Goal: Transaction & Acquisition: Download file/media

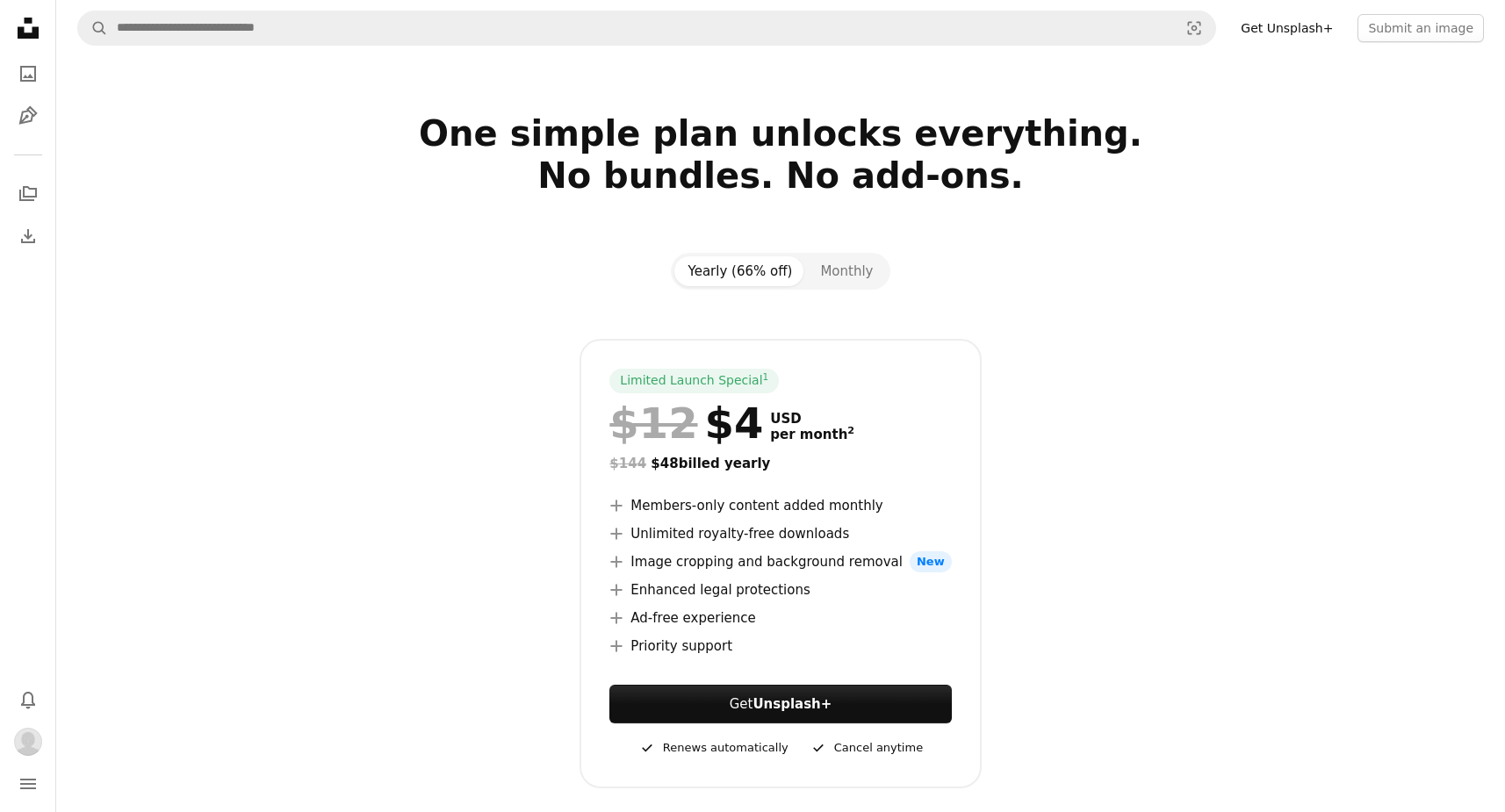
click at [28, 28] on icon "Unsplash logo Unsplash Home" at bounding box center [28, 28] width 35 height 35
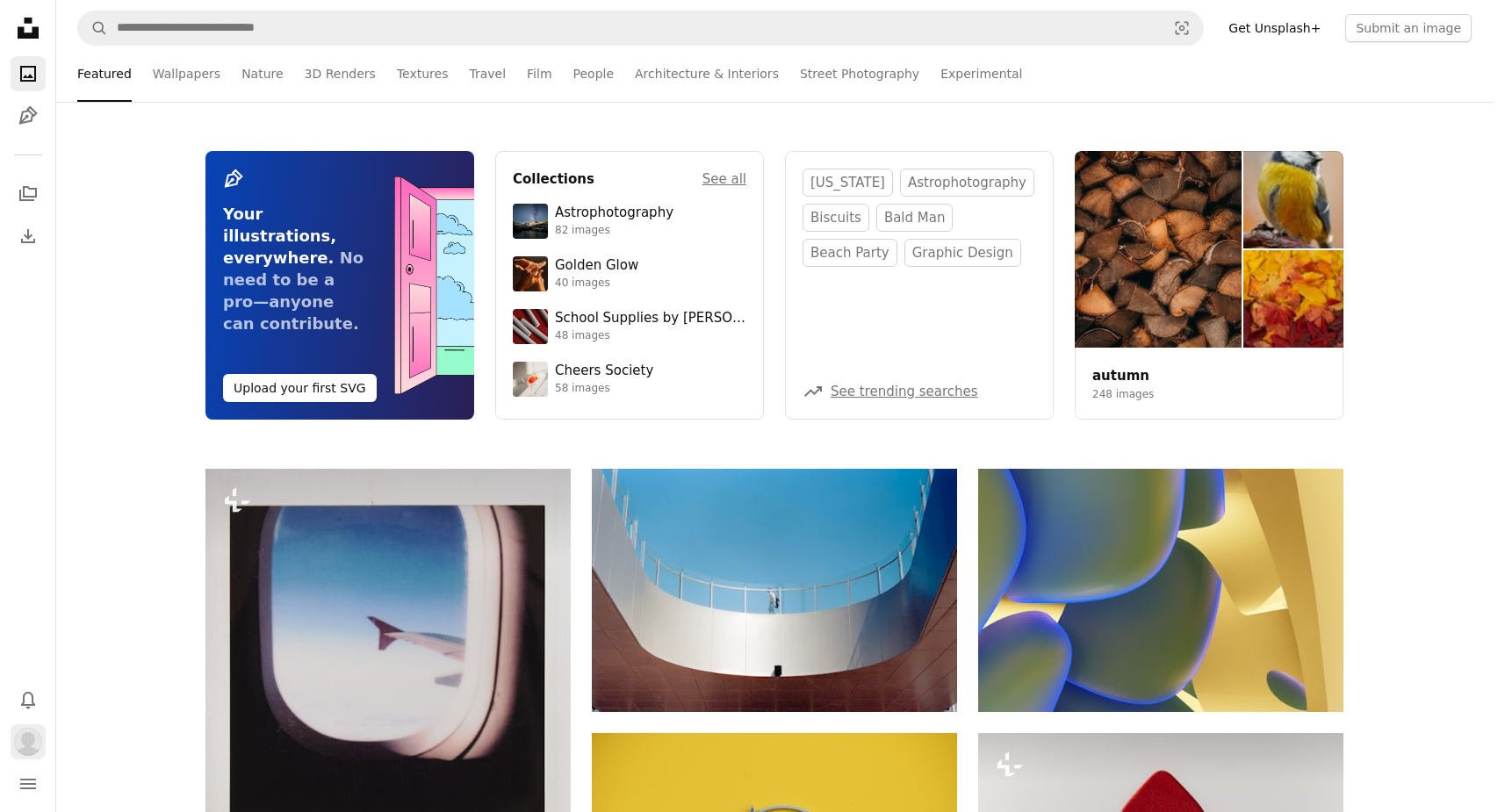
click at [29, 740] on img "Profile" at bounding box center [28, 741] width 28 height 28
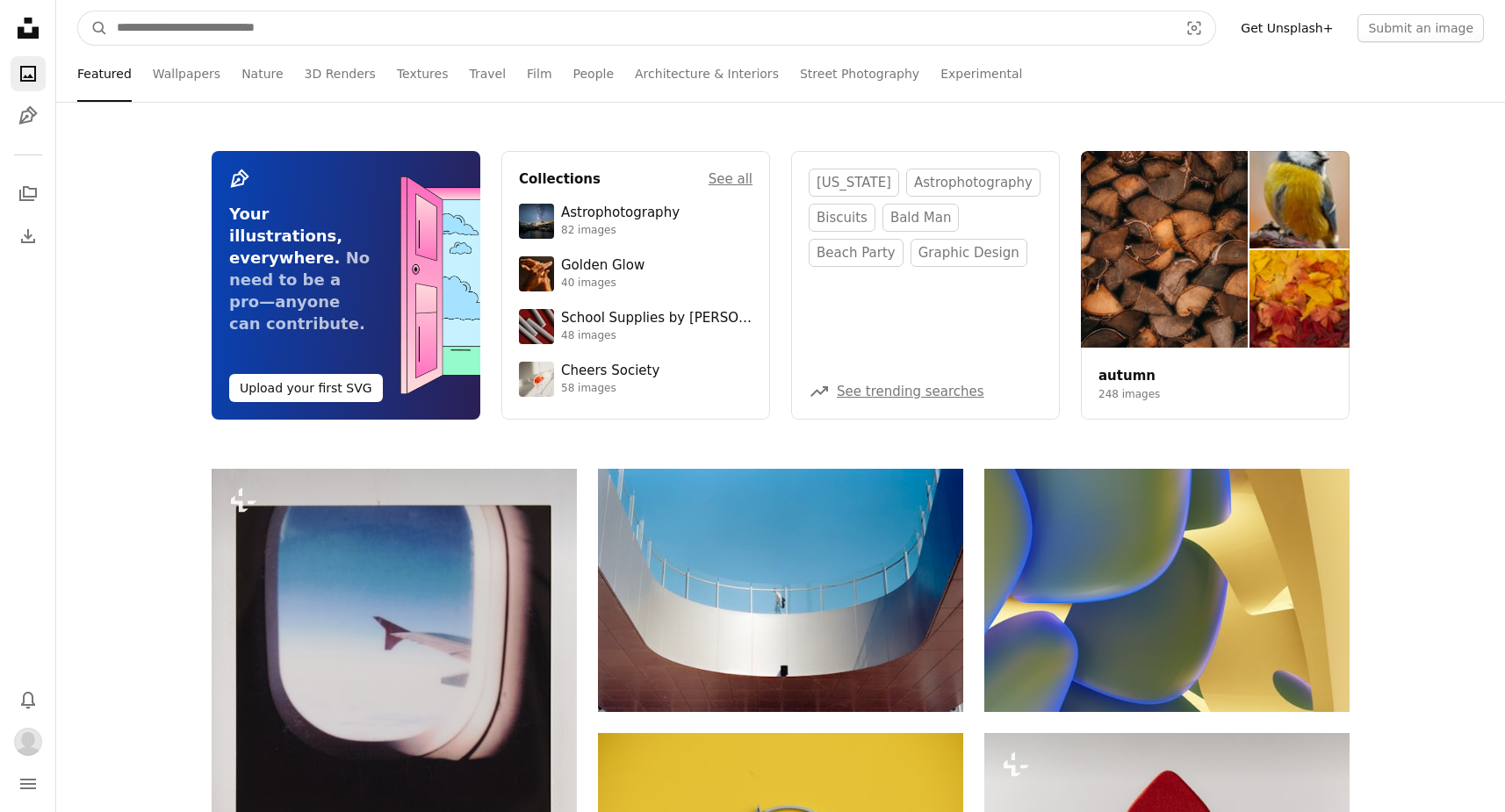
click at [177, 35] on input "Find visuals sitewide" at bounding box center [640, 28] width 1065 height 33
type input "**********"
click at [93, 28] on button "A magnifying glass" at bounding box center [93, 28] width 30 height 33
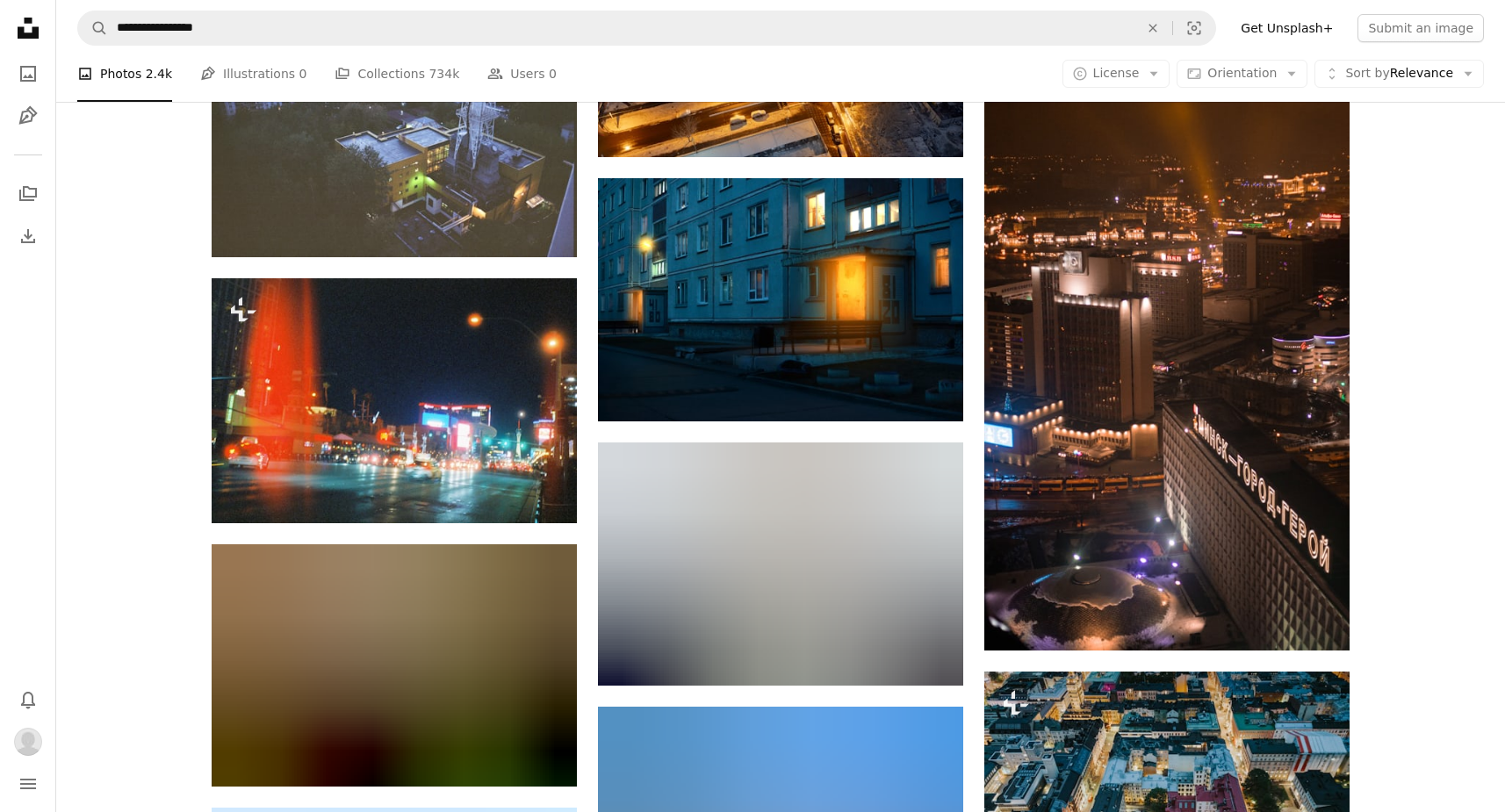
scroll to position [1357, 0]
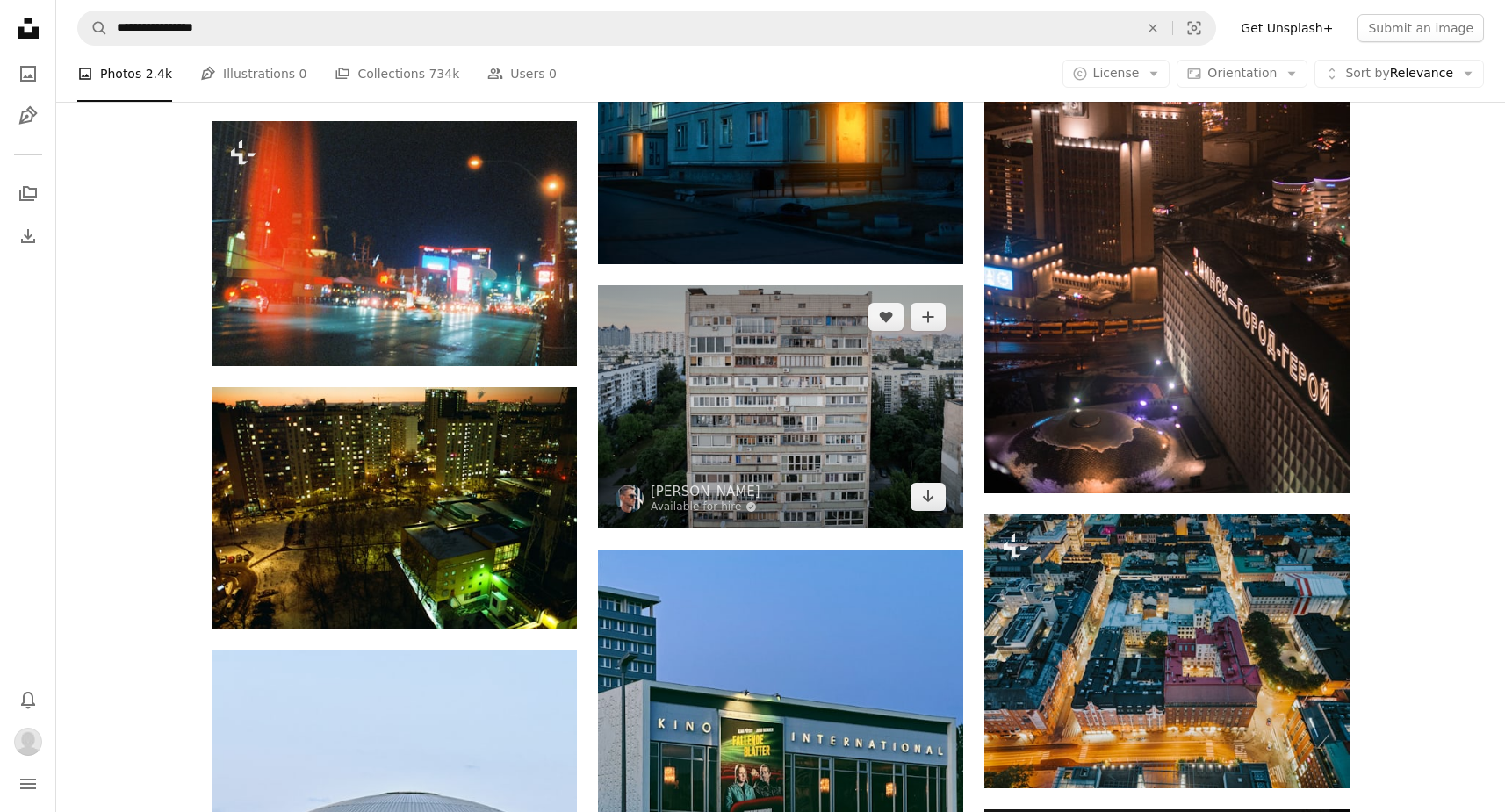
click at [755, 395] on img at bounding box center [780, 406] width 365 height 243
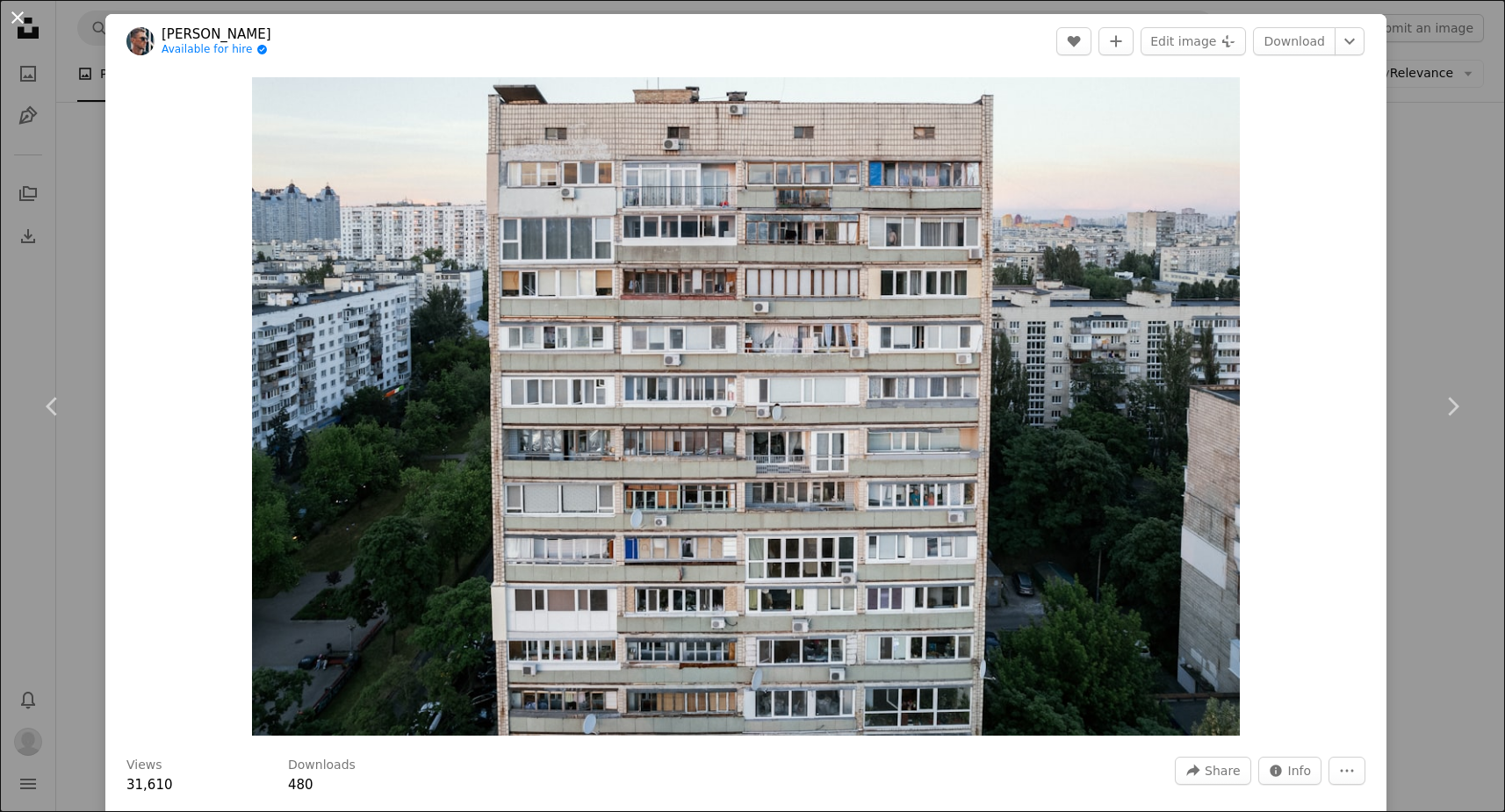
click at [24, 26] on button "An X shape" at bounding box center [18, 18] width 21 height 21
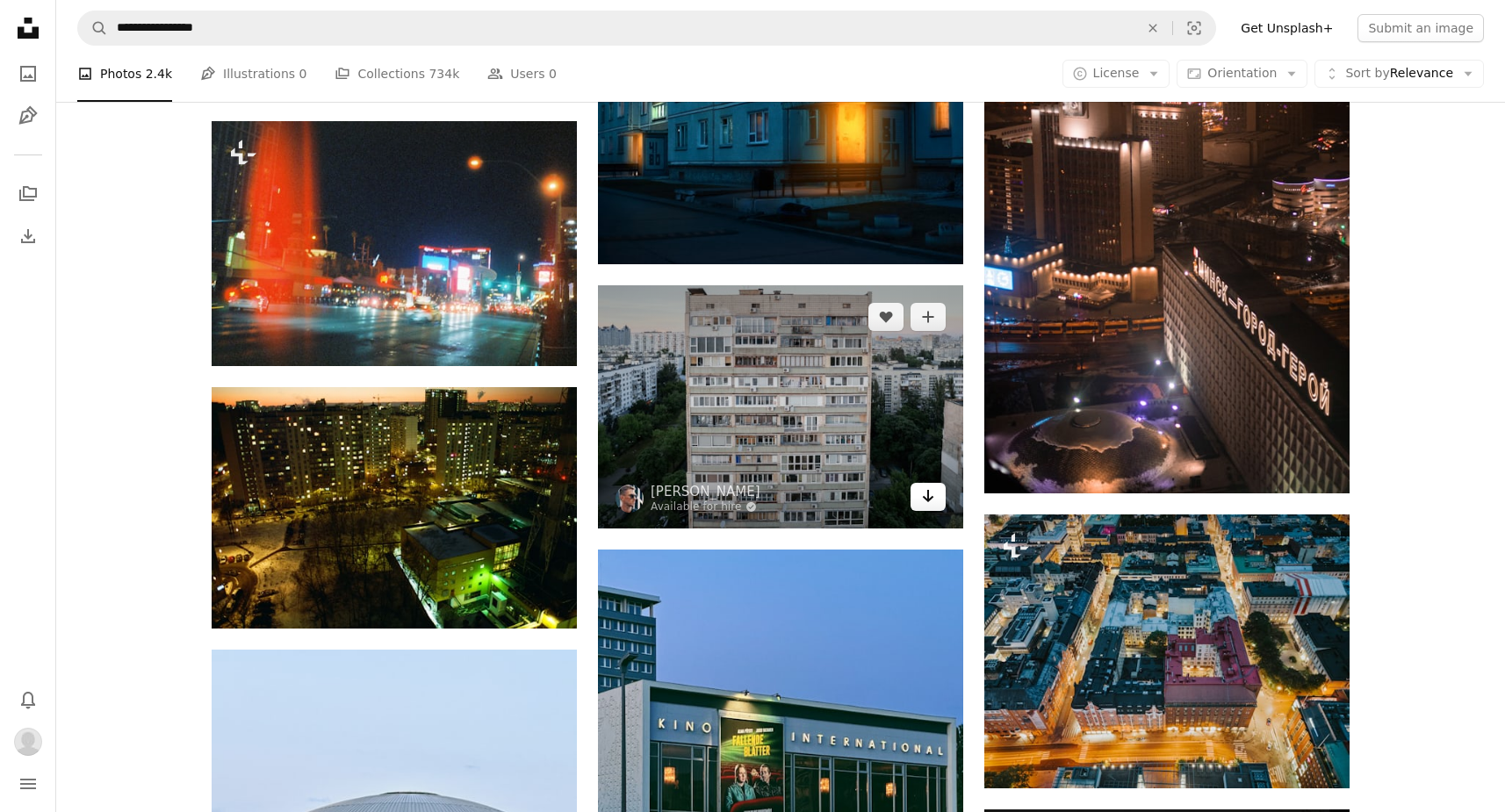
click at [926, 485] on icon "Arrow pointing down" at bounding box center [928, 495] width 14 height 21
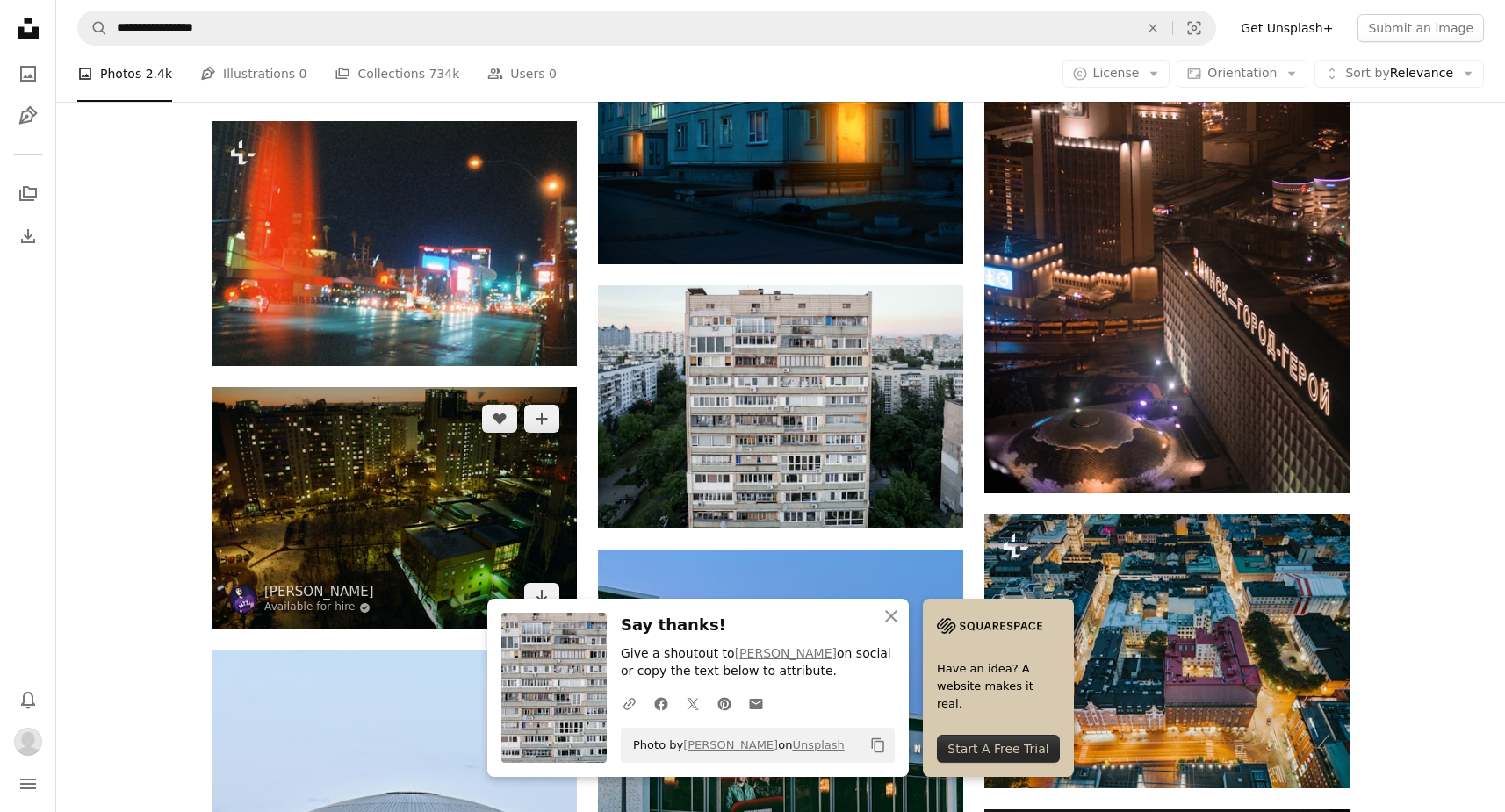
click at [383, 539] on img at bounding box center [394, 508] width 365 height 241
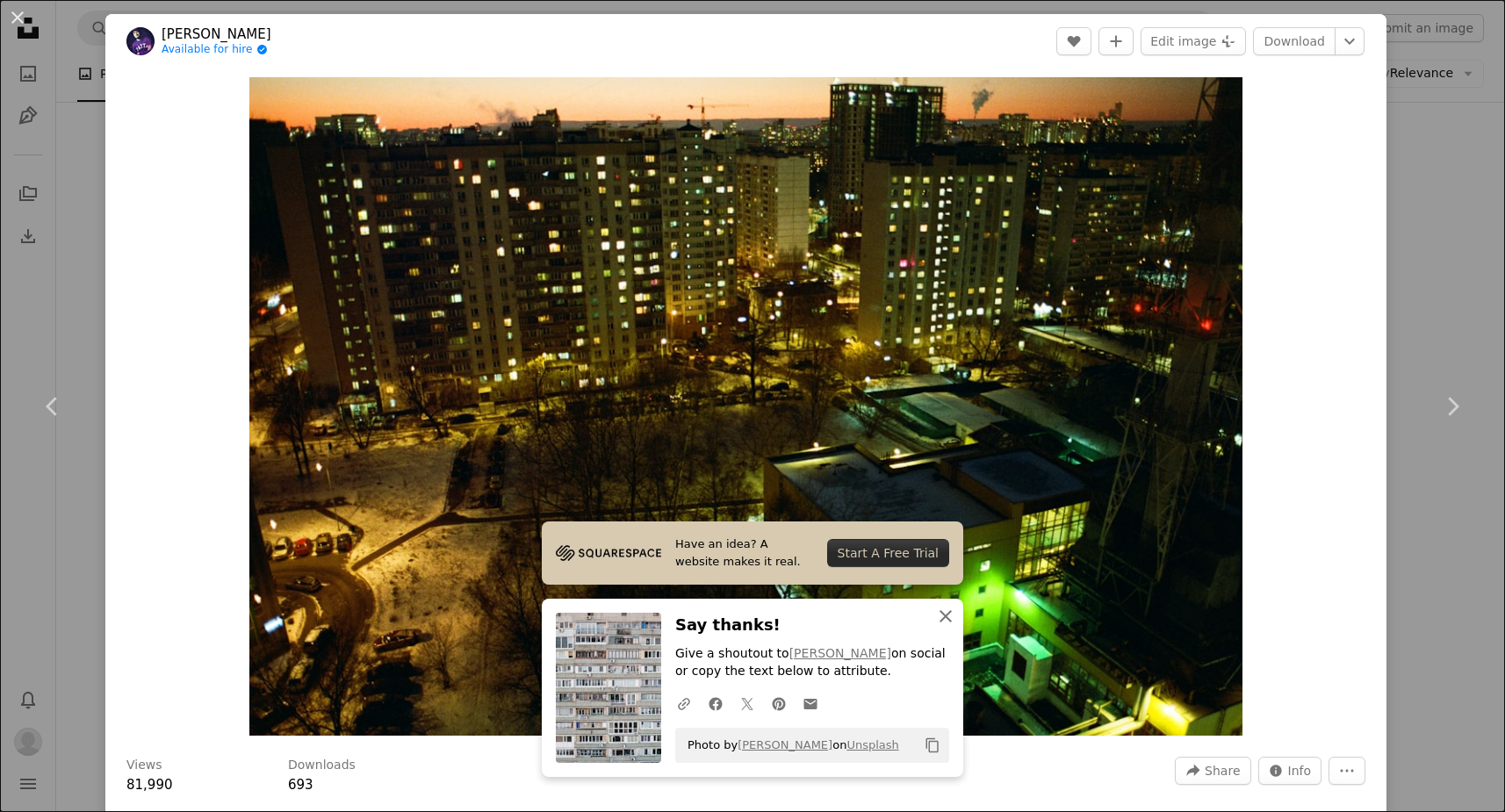
click at [951, 619] on icon "An X shape" at bounding box center [945, 616] width 21 height 21
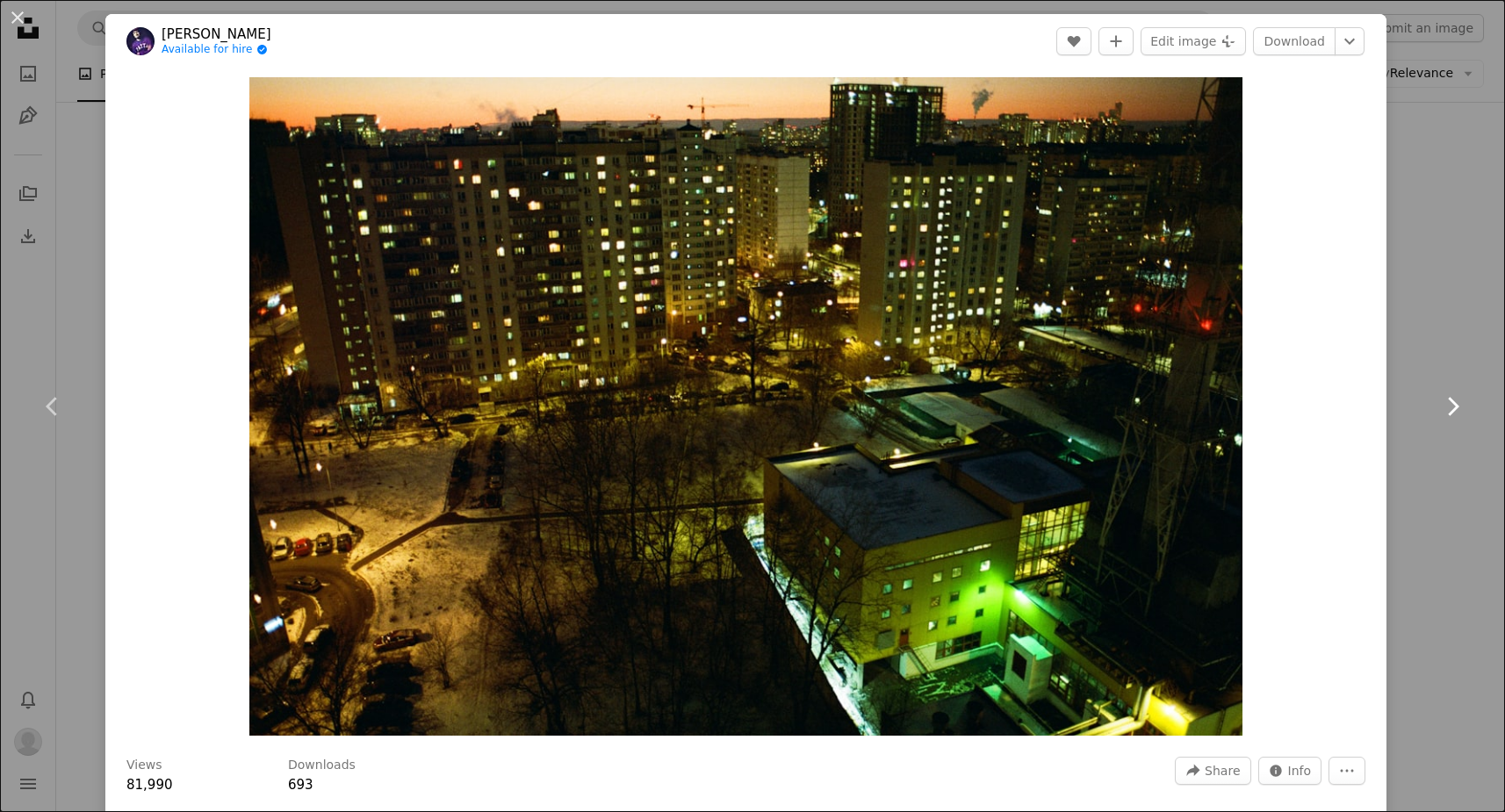
click at [1464, 395] on icon "Chevron right" at bounding box center [1452, 406] width 28 height 28
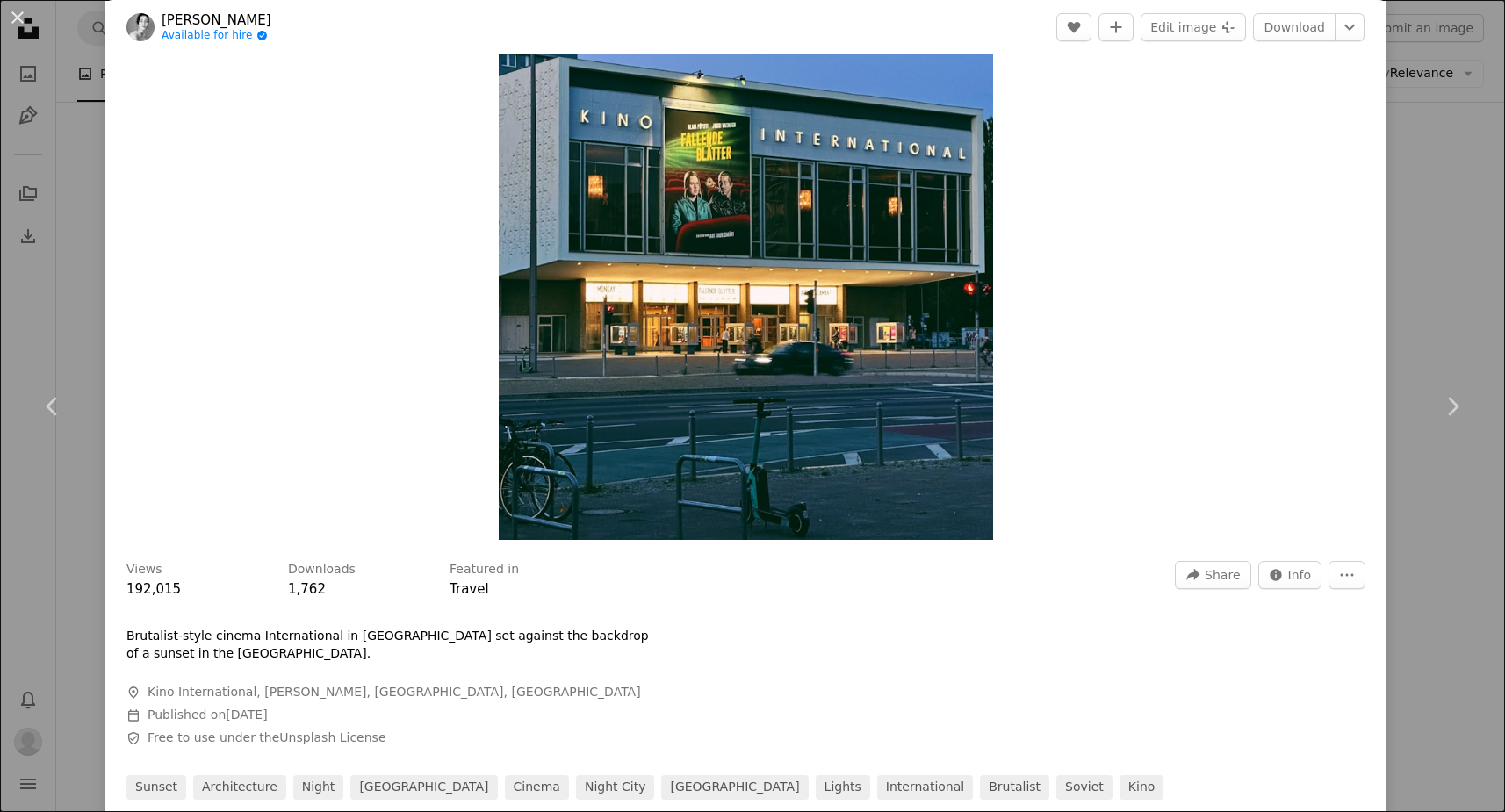
scroll to position [163, 0]
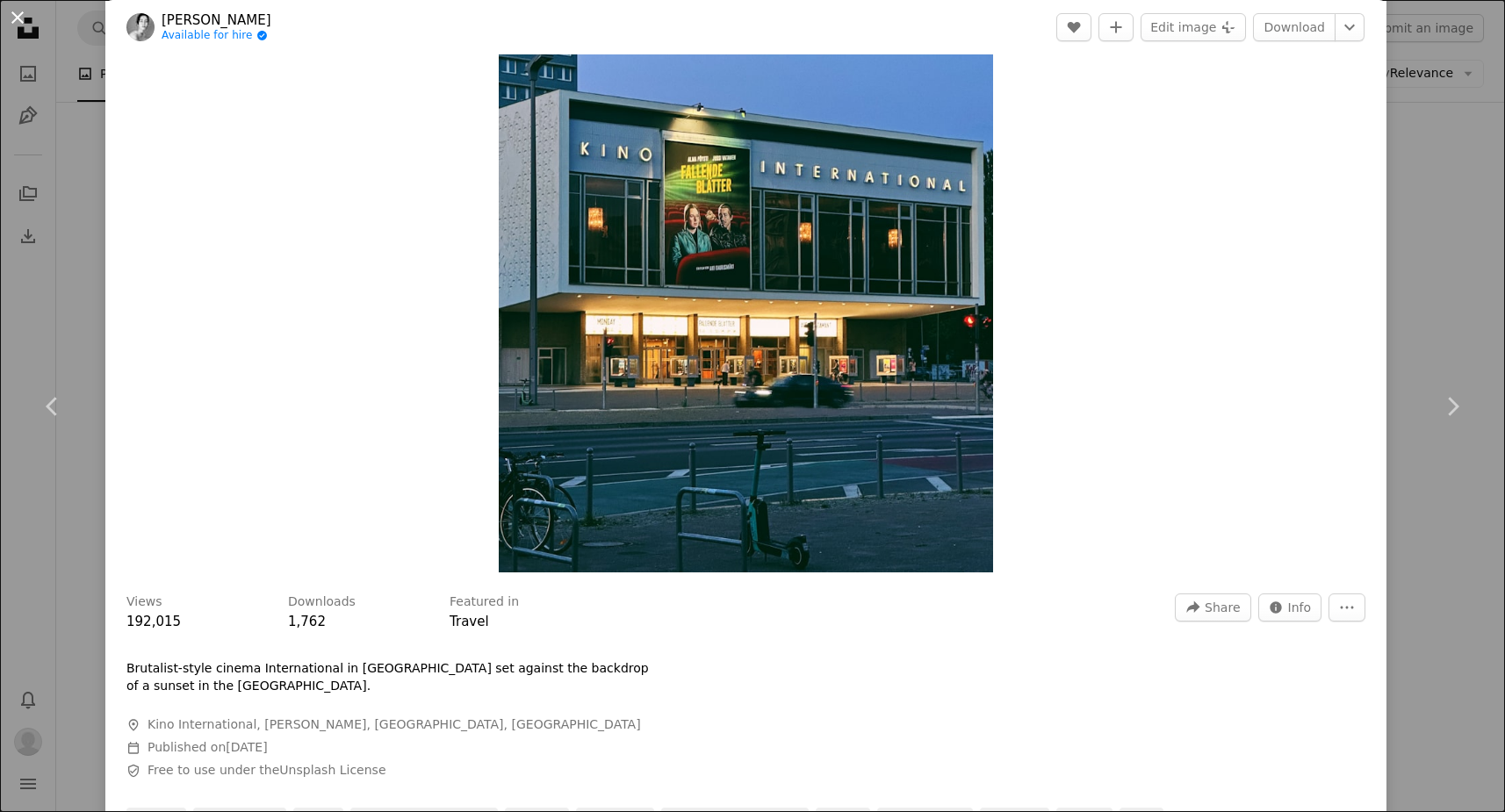
click at [27, 28] on button "An X shape" at bounding box center [18, 18] width 21 height 21
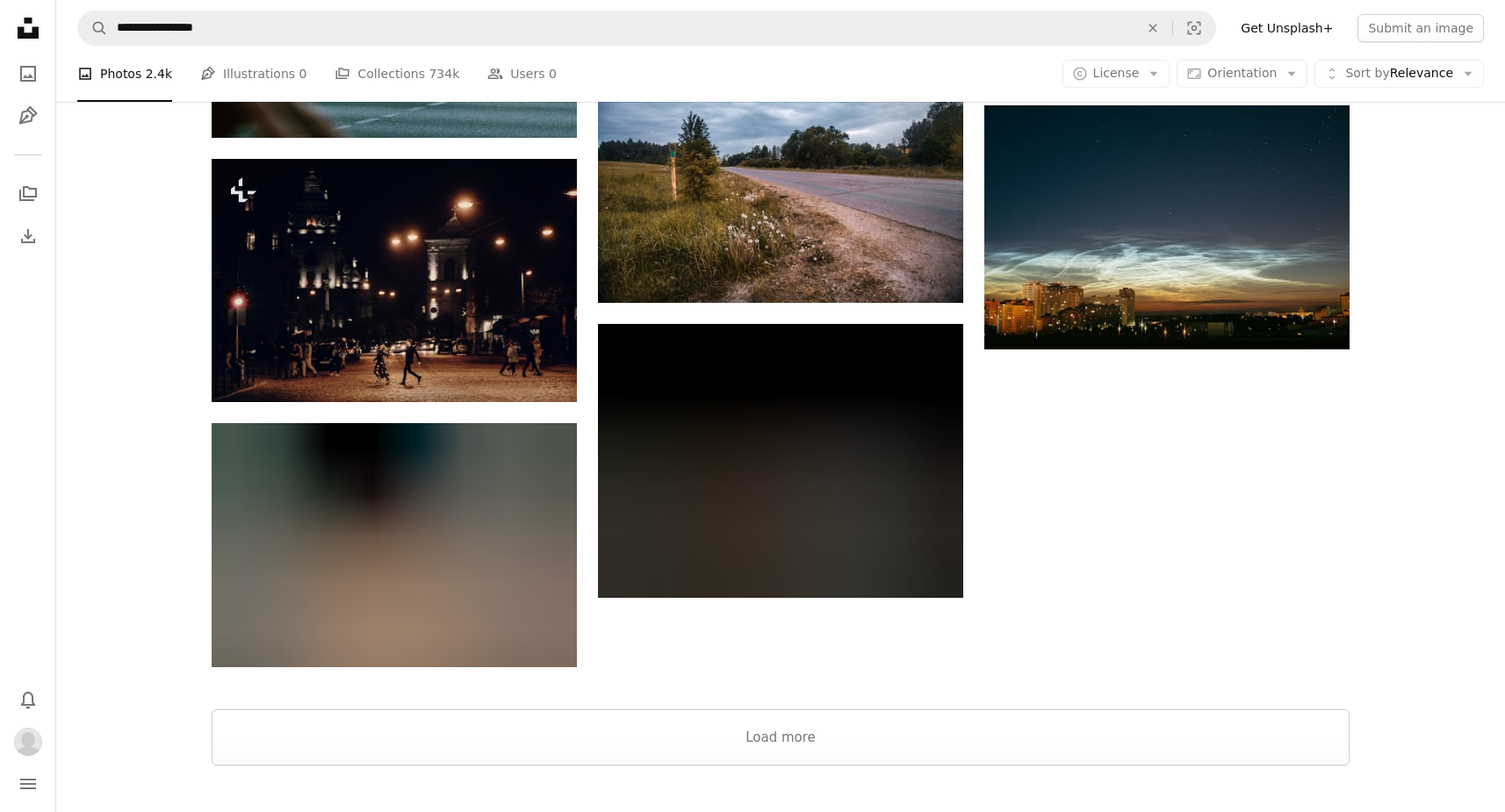
scroll to position [2353, 0]
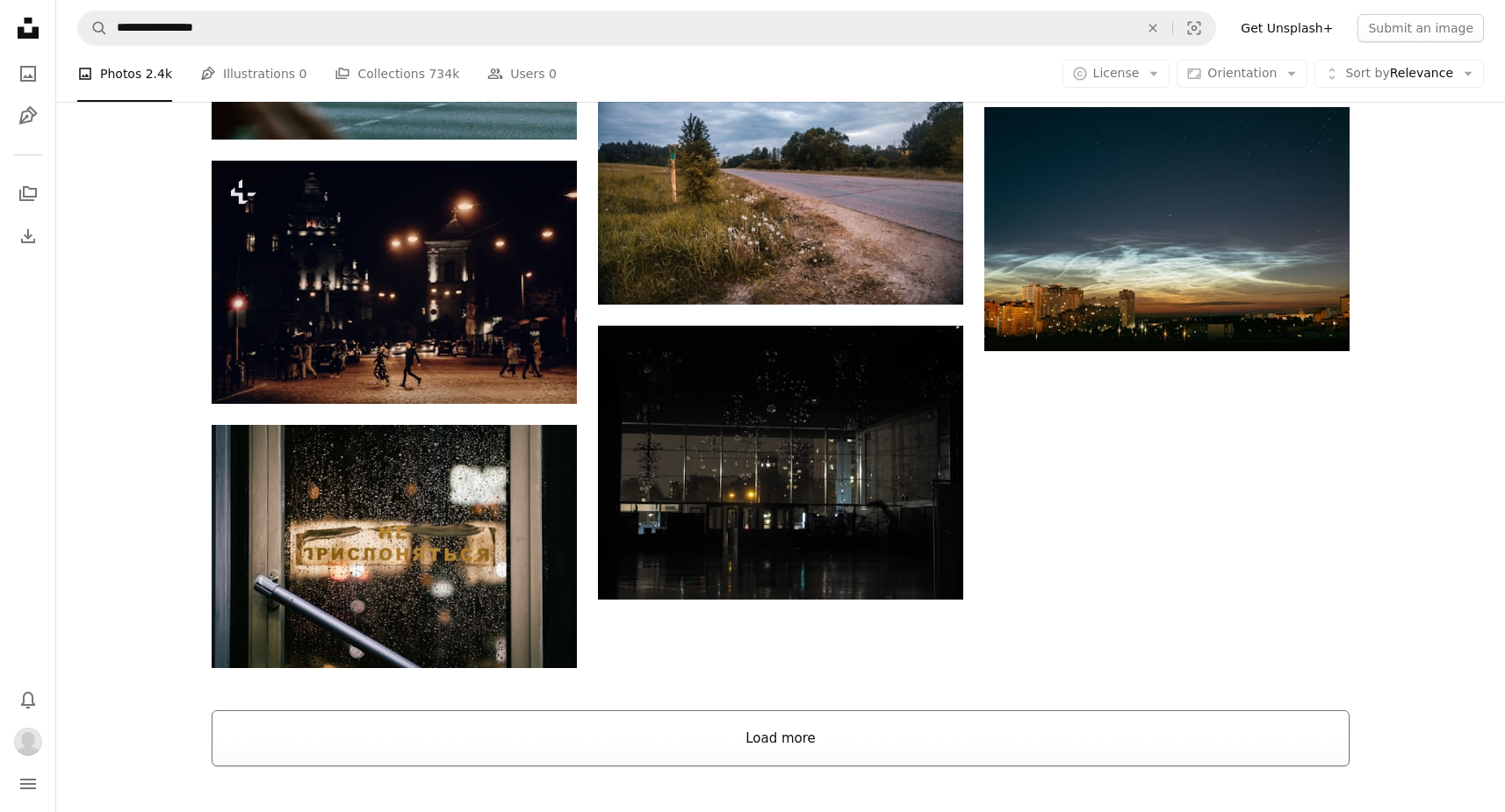
click at [818, 737] on button "Load more" at bounding box center [780, 737] width 1138 height 56
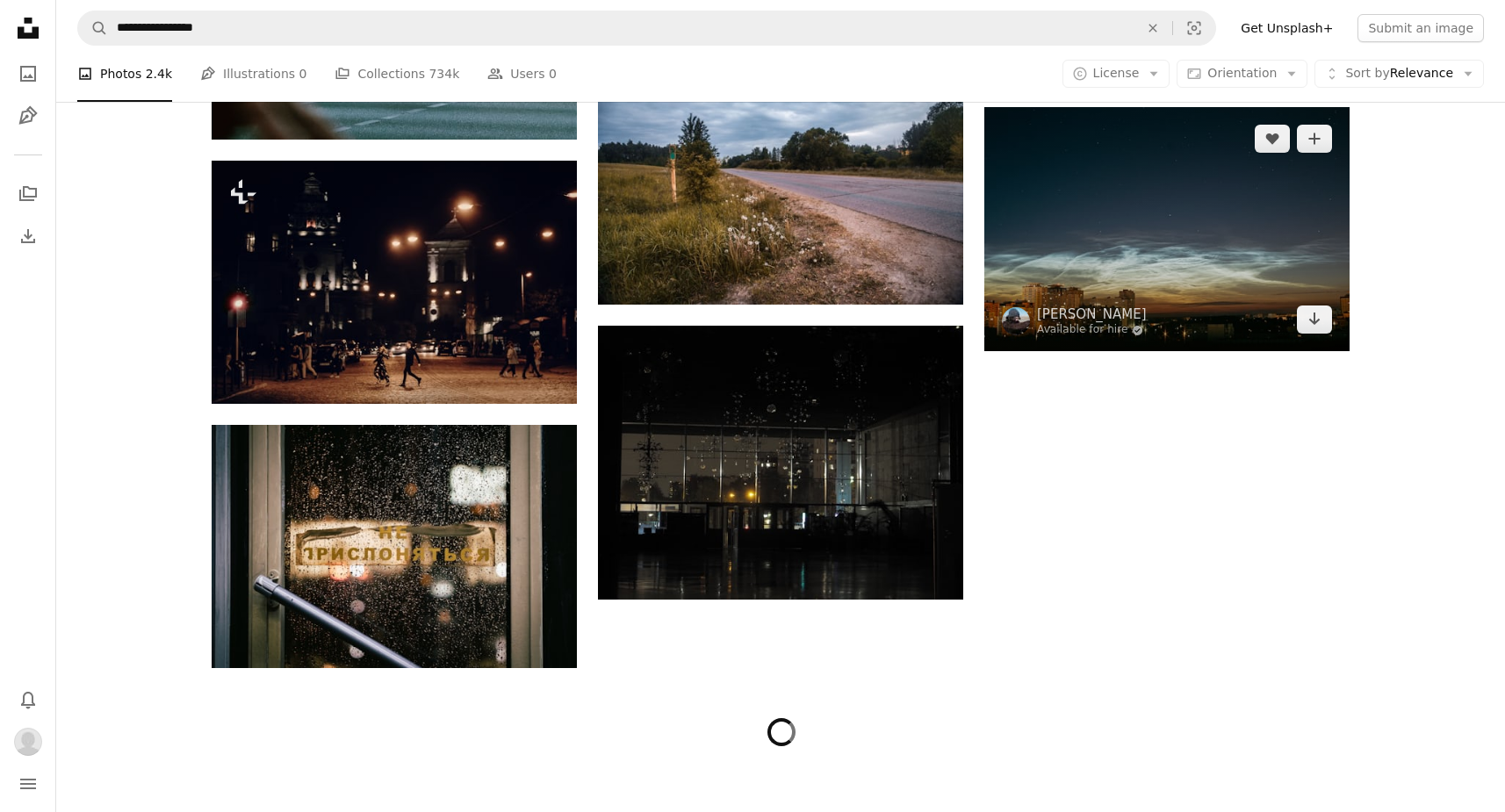
click at [1227, 223] on img at bounding box center [1167, 229] width 365 height 244
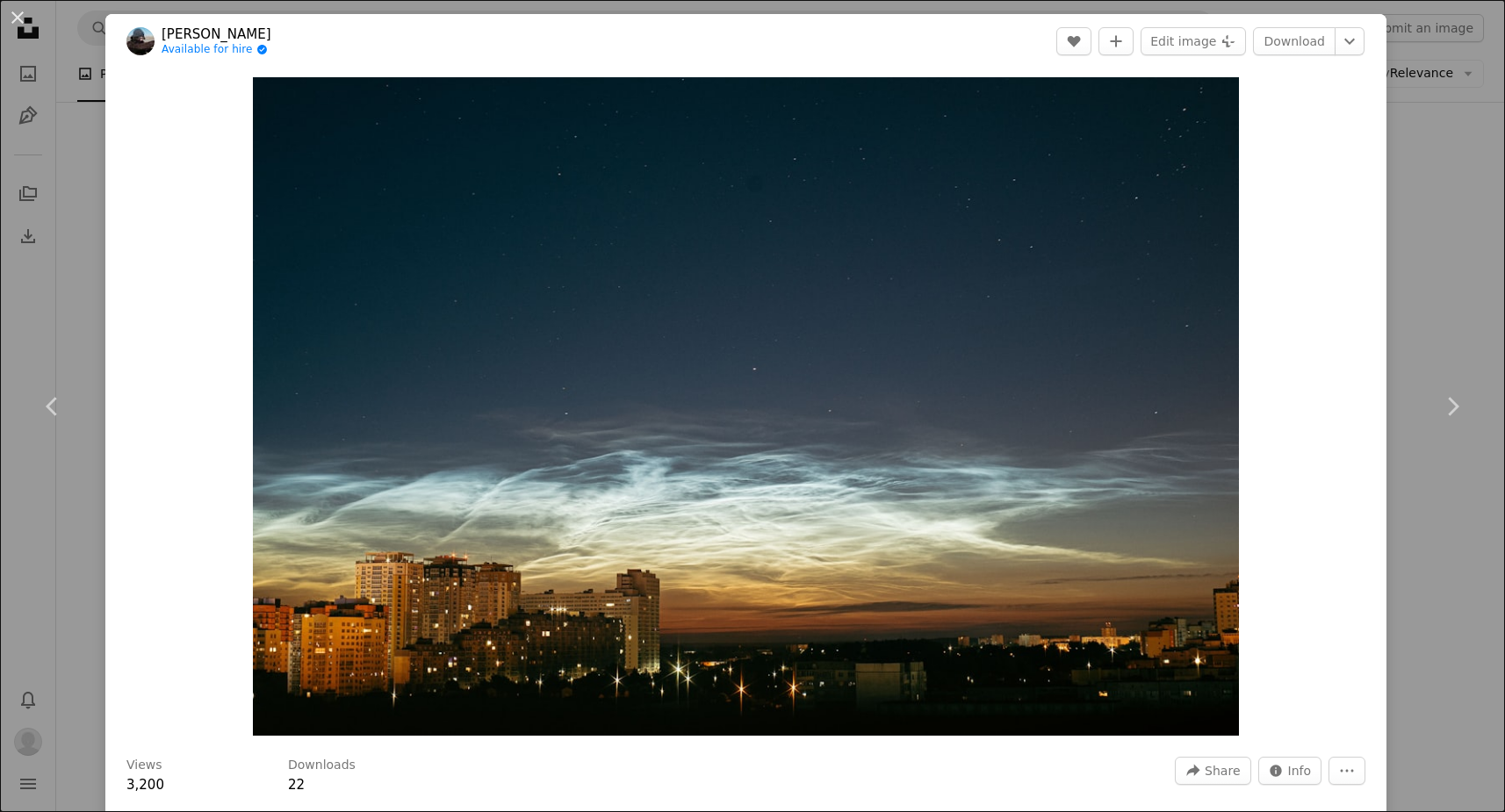
click at [1461, 301] on div "An X shape Chevron left Chevron right [PERSON_NAME] Available for hire A checkm…" at bounding box center [752, 406] width 1505 height 812
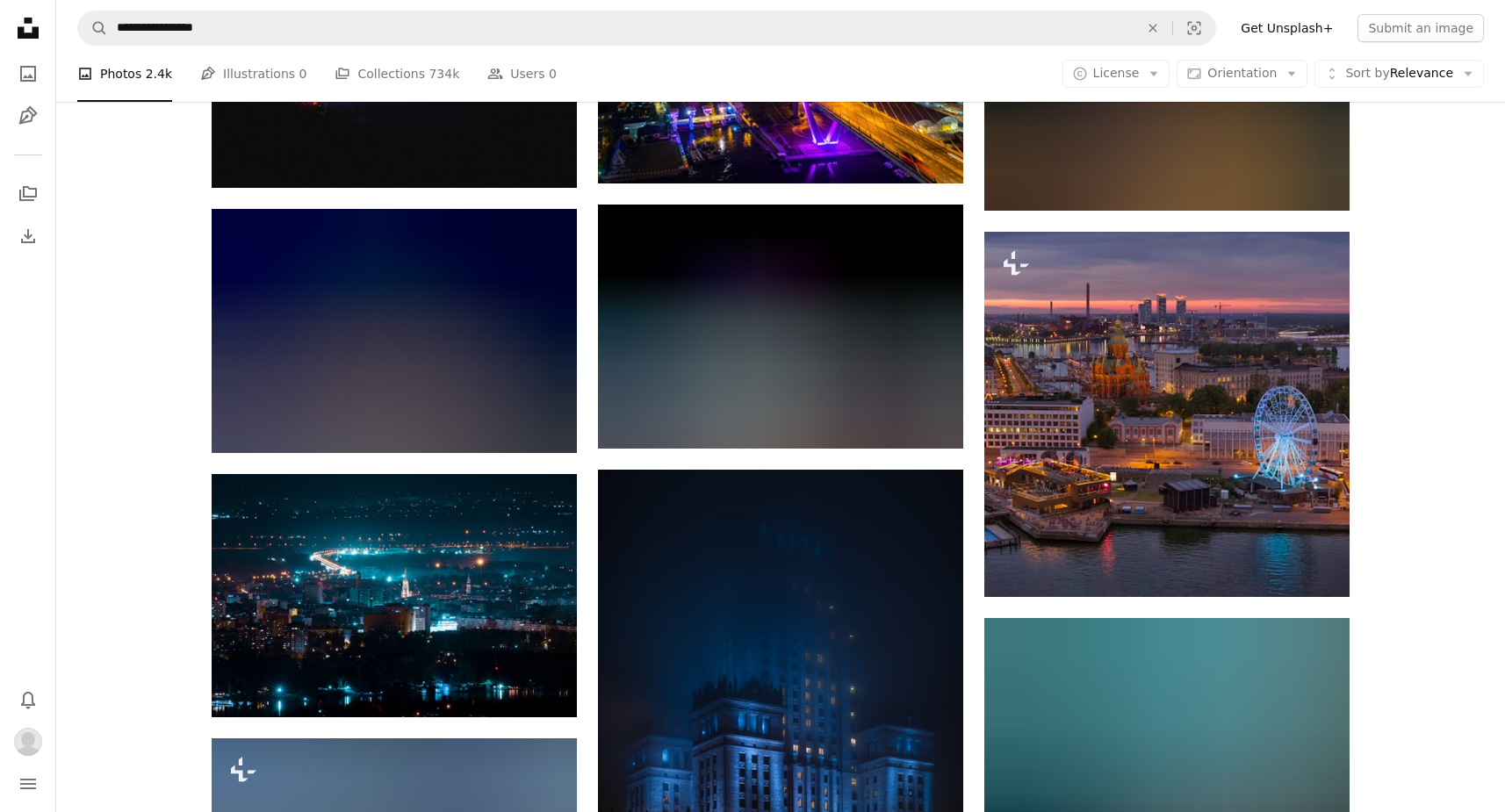
scroll to position [4178, 0]
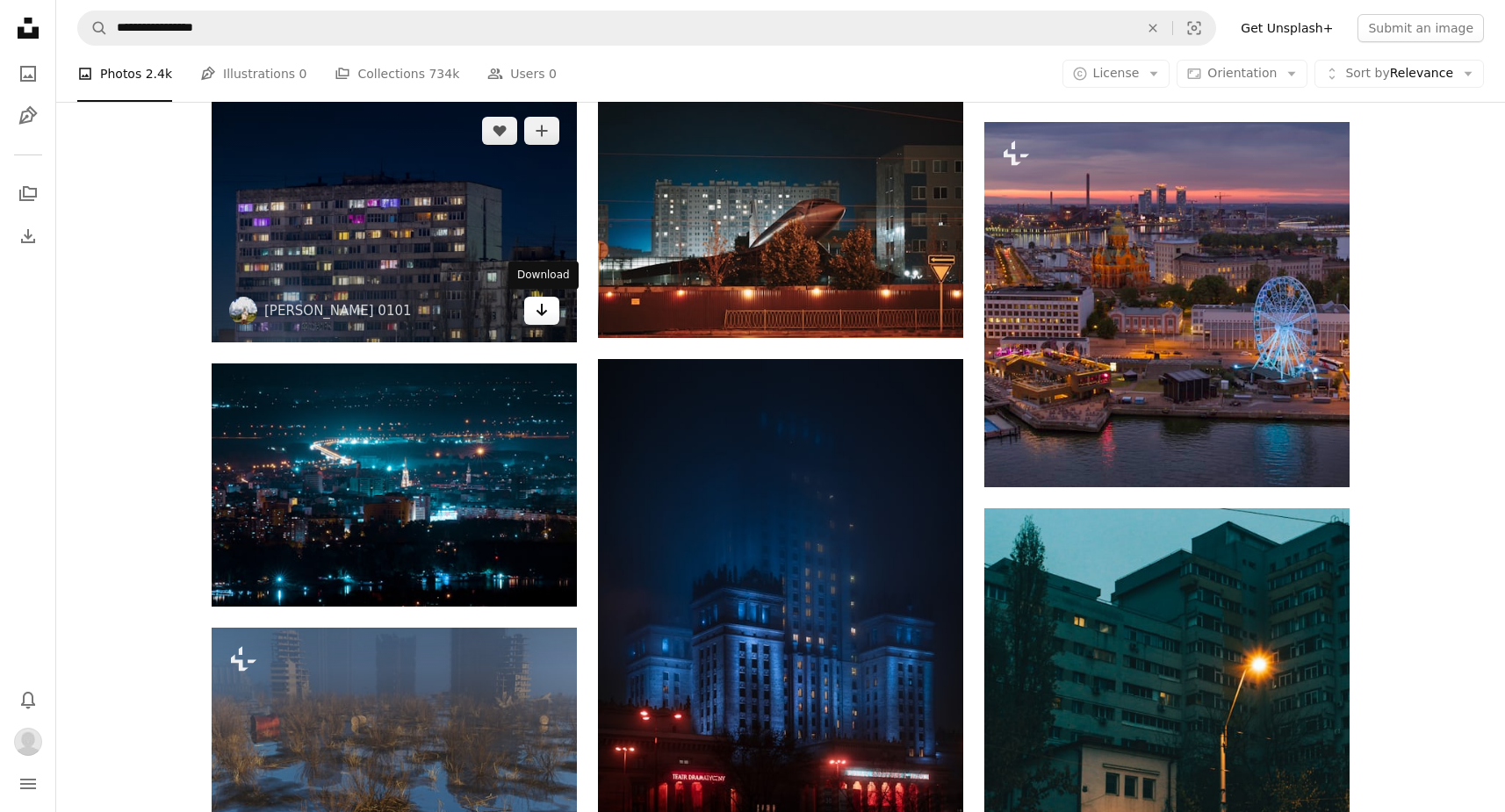
click at [551, 309] on link "Arrow pointing down" at bounding box center [541, 311] width 35 height 28
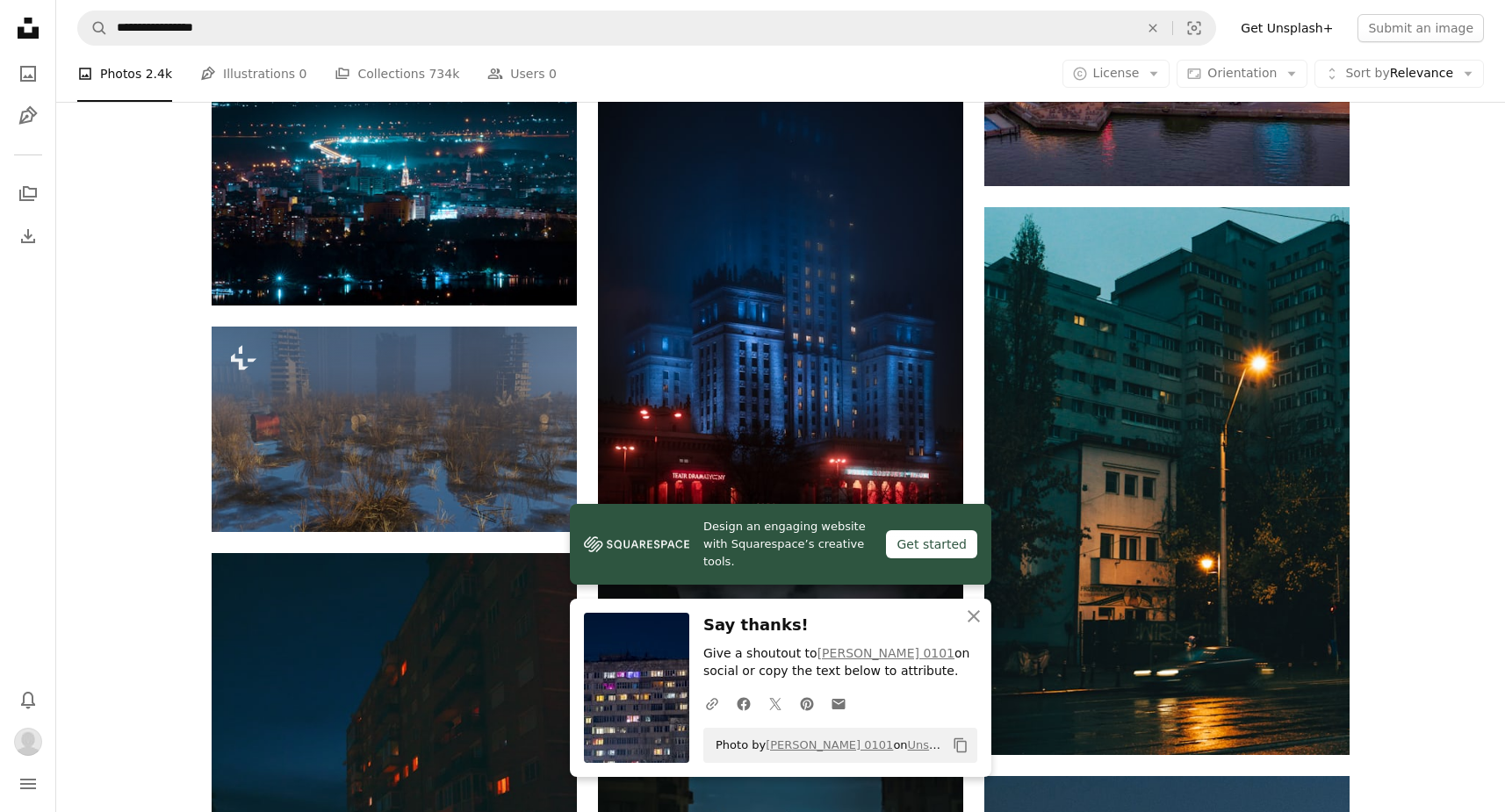
scroll to position [4800, 0]
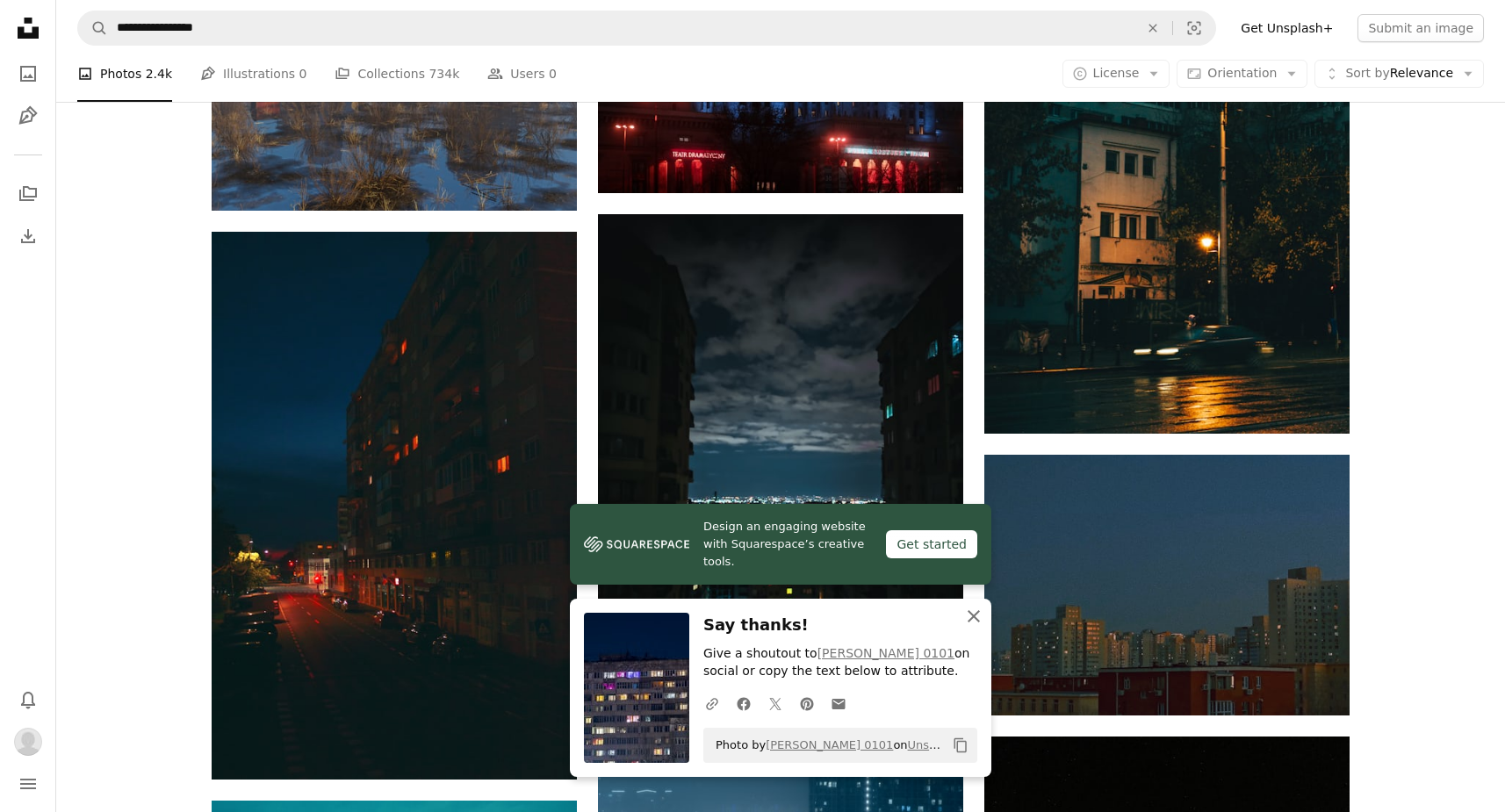
click at [968, 616] on icon "An X shape" at bounding box center [973, 616] width 21 height 21
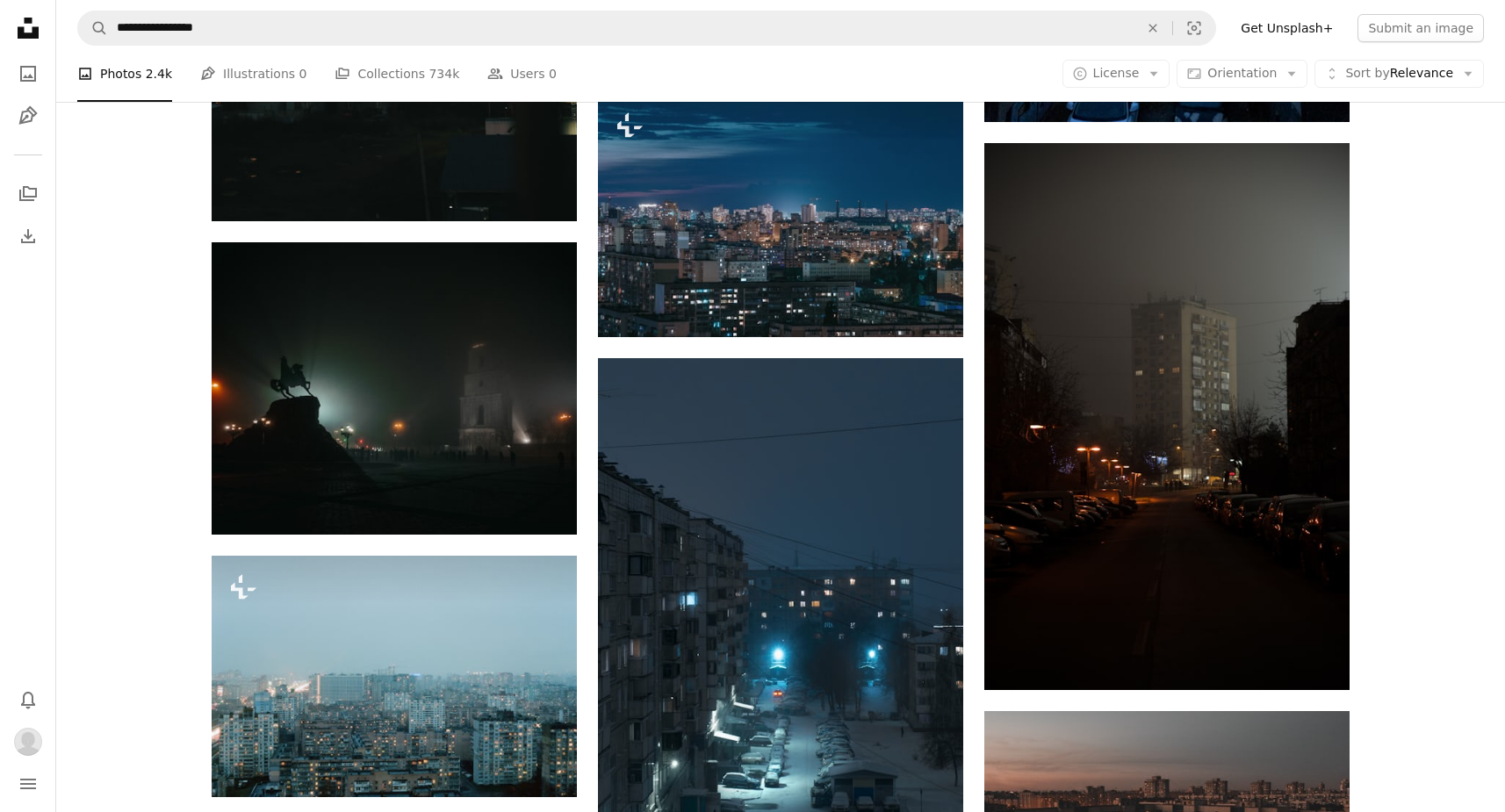
scroll to position [7241, 0]
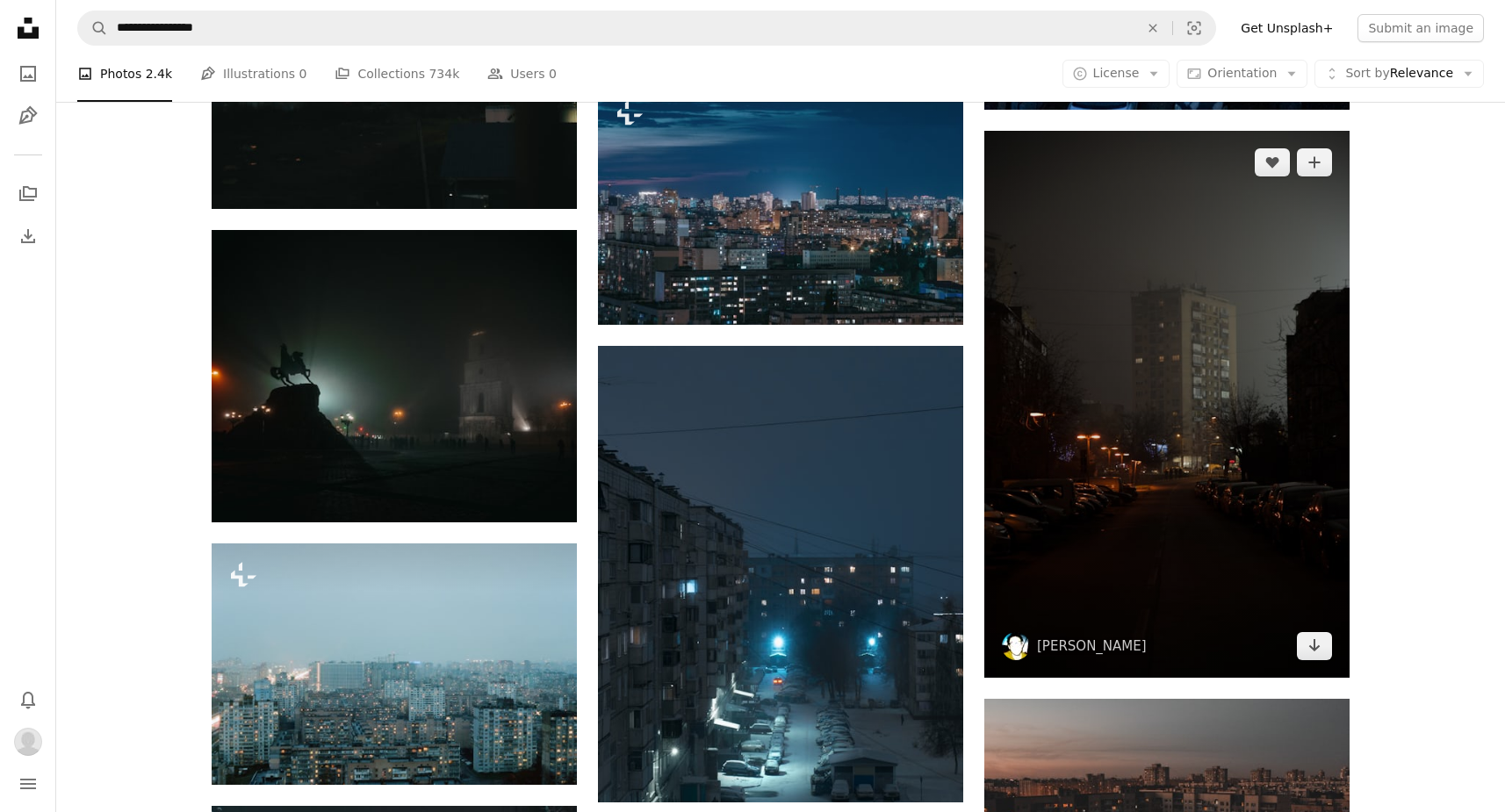
click at [1250, 385] on img at bounding box center [1167, 404] width 365 height 547
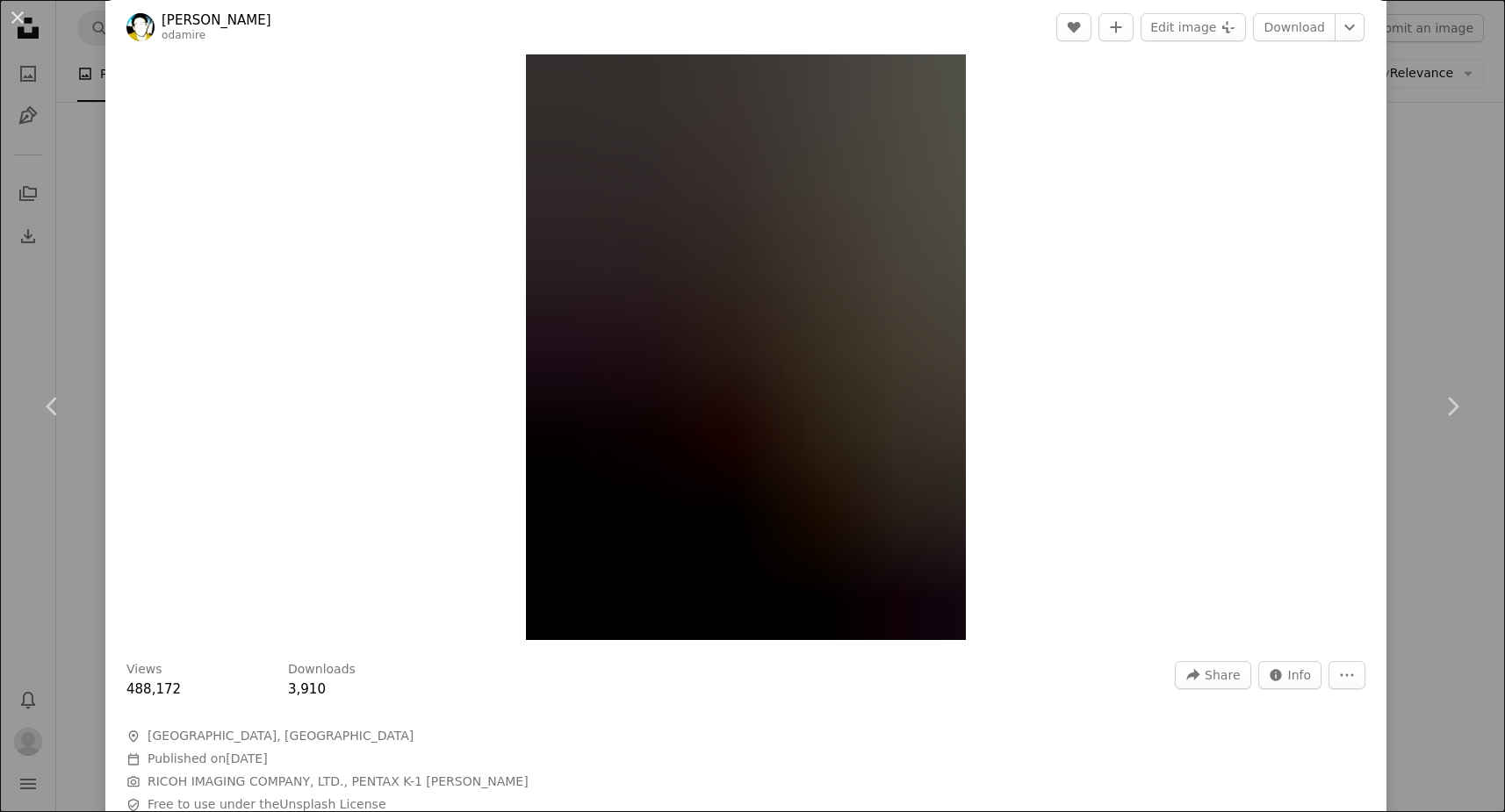
scroll to position [23, 0]
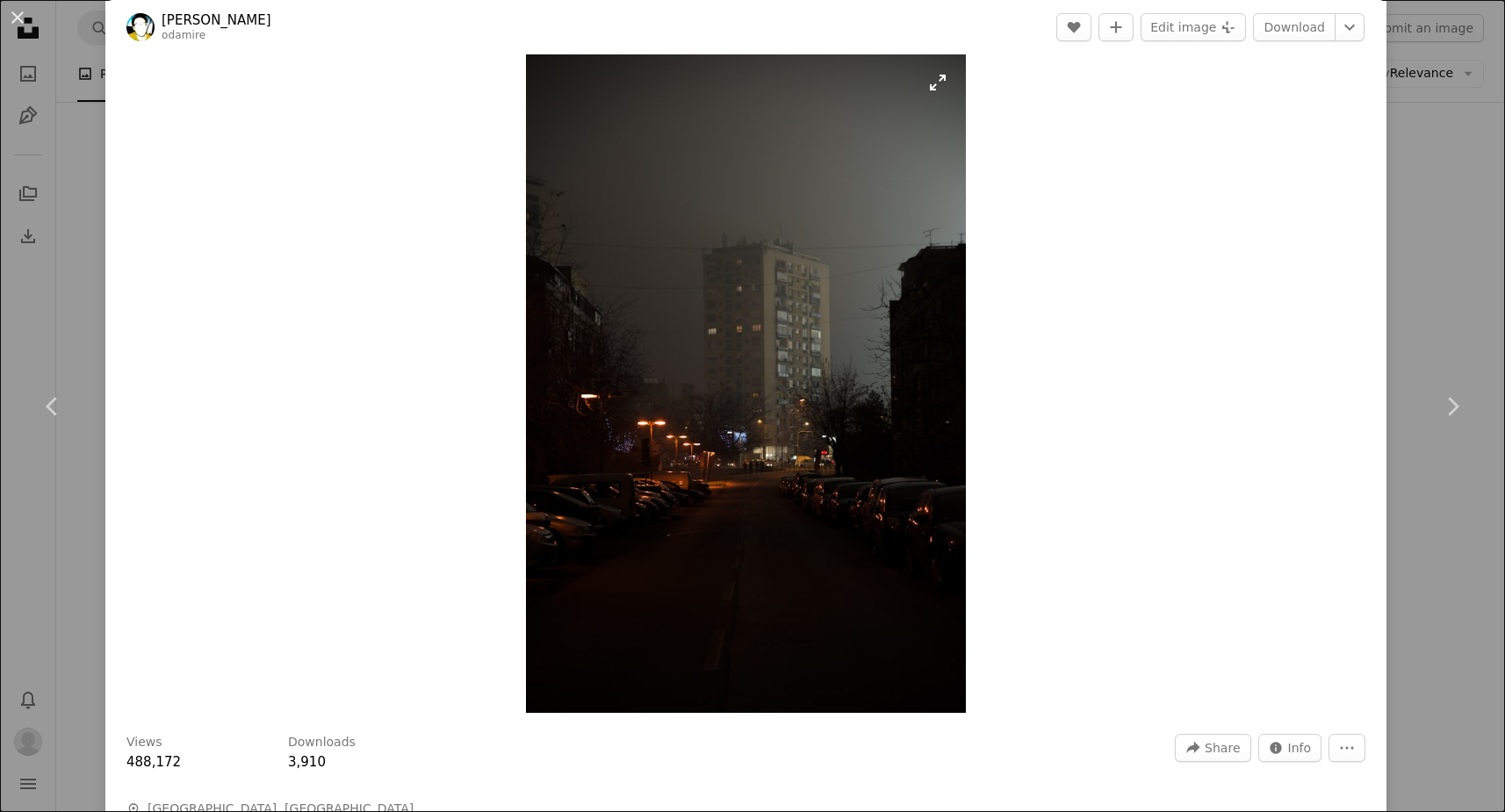
click at [765, 278] on img "Zoom in on this image" at bounding box center [745, 383] width 440 height 658
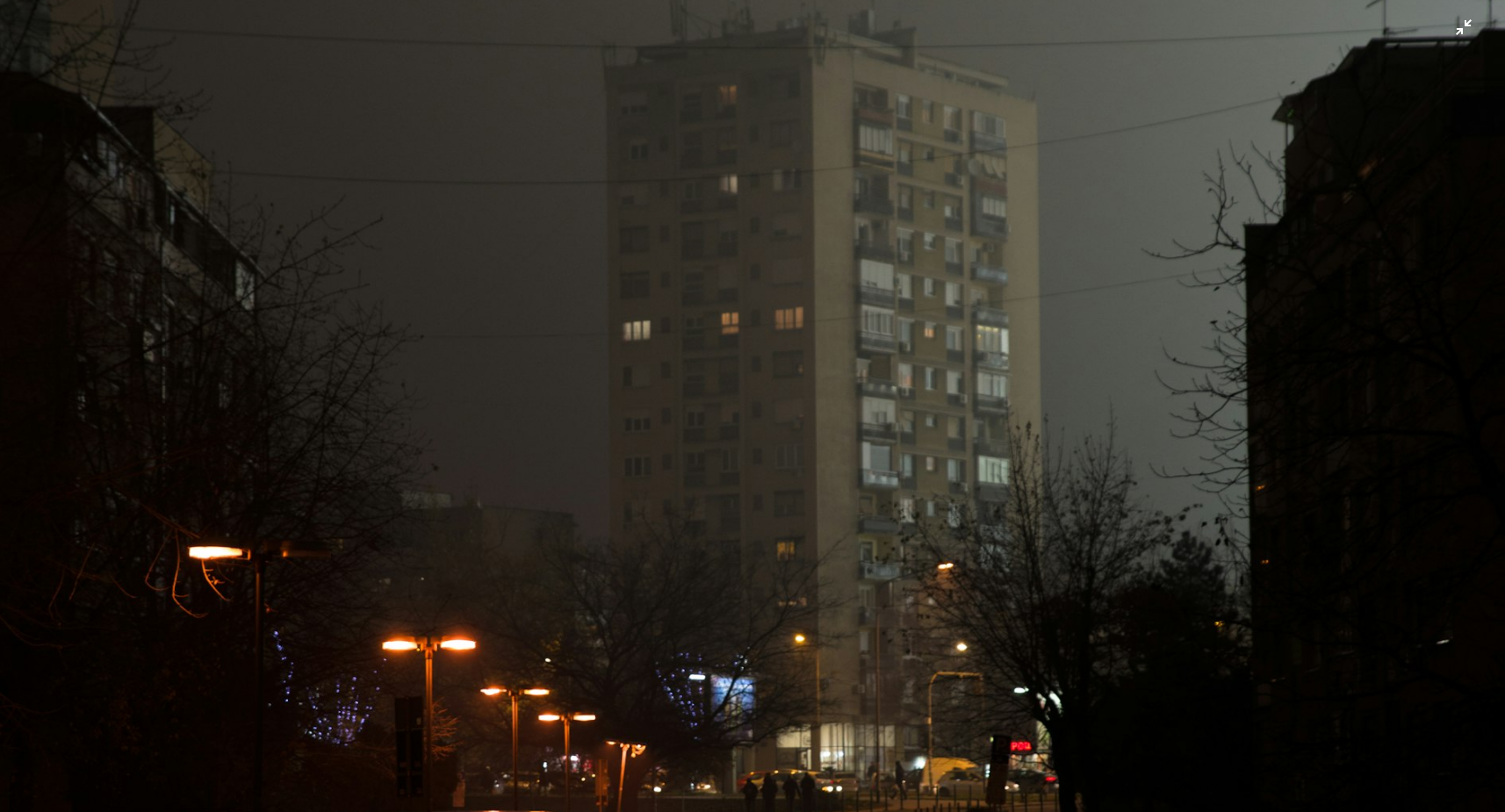
scroll to position [456, 0]
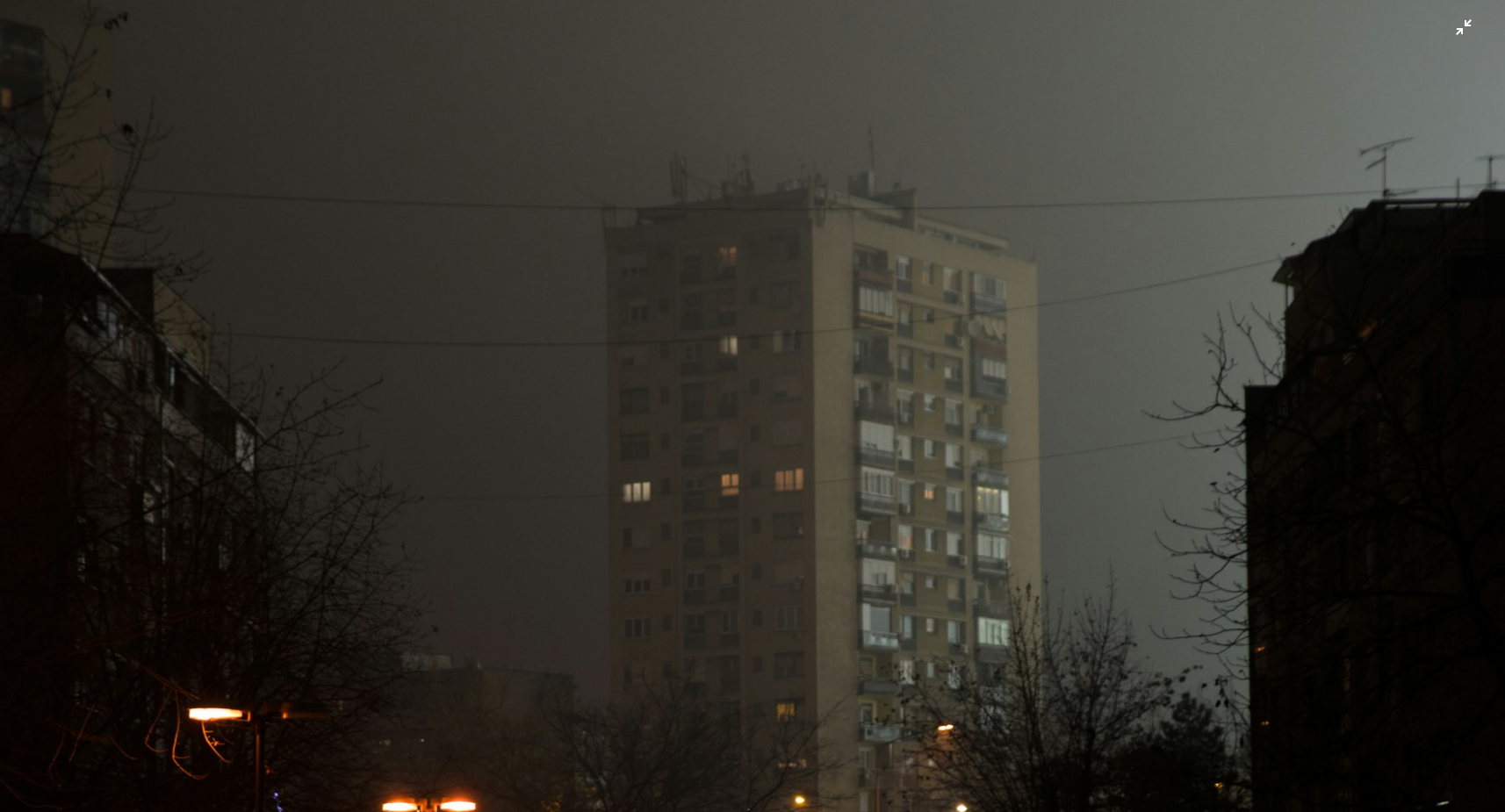
click at [949, 397] on img "Zoom out on this image" at bounding box center [752, 671] width 1507 height 2256
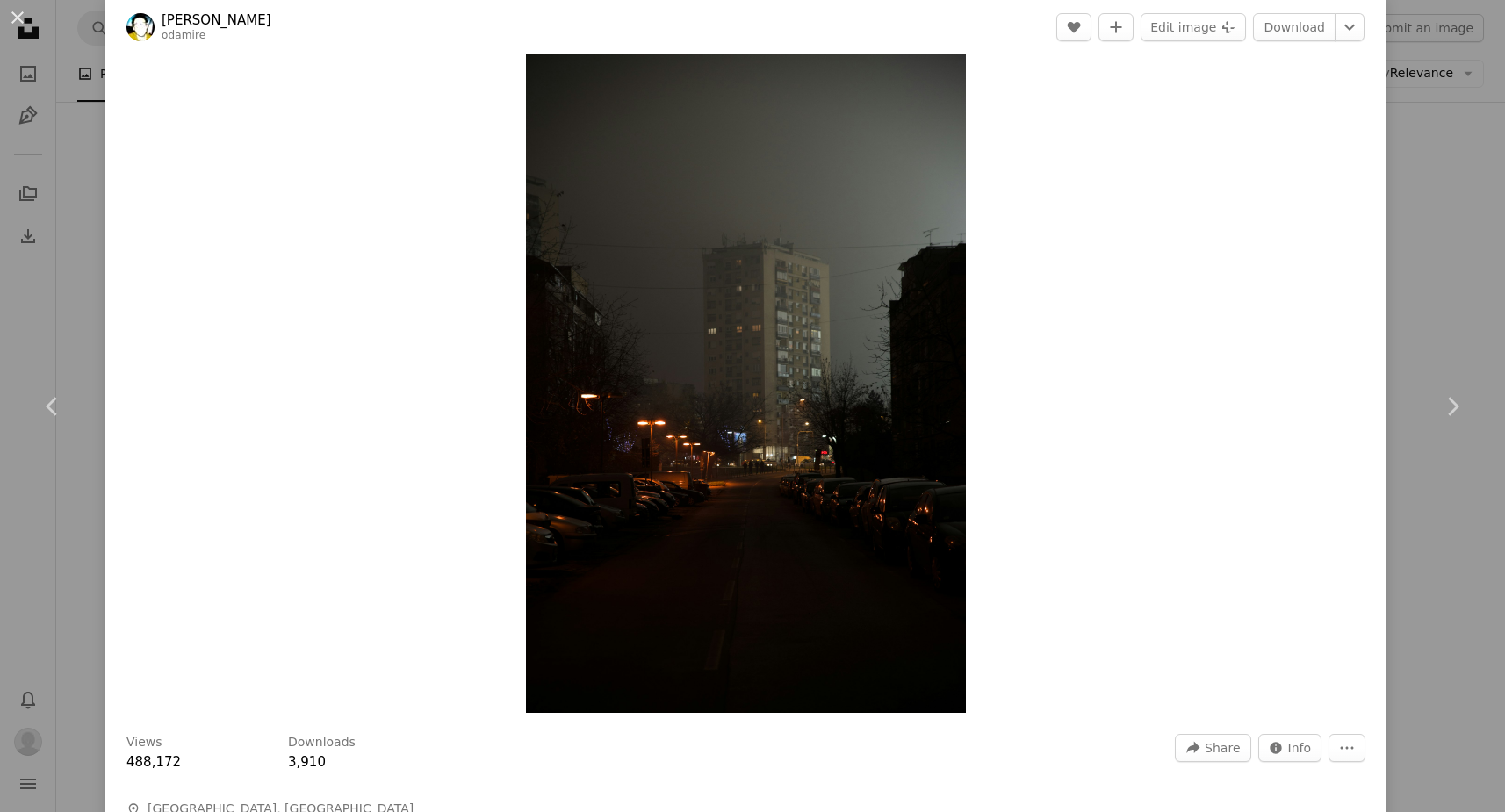
click at [1461, 229] on div "An X shape Chevron left Chevron right [PERSON_NAME] odamire A heart A plus sign…" at bounding box center [752, 406] width 1505 height 812
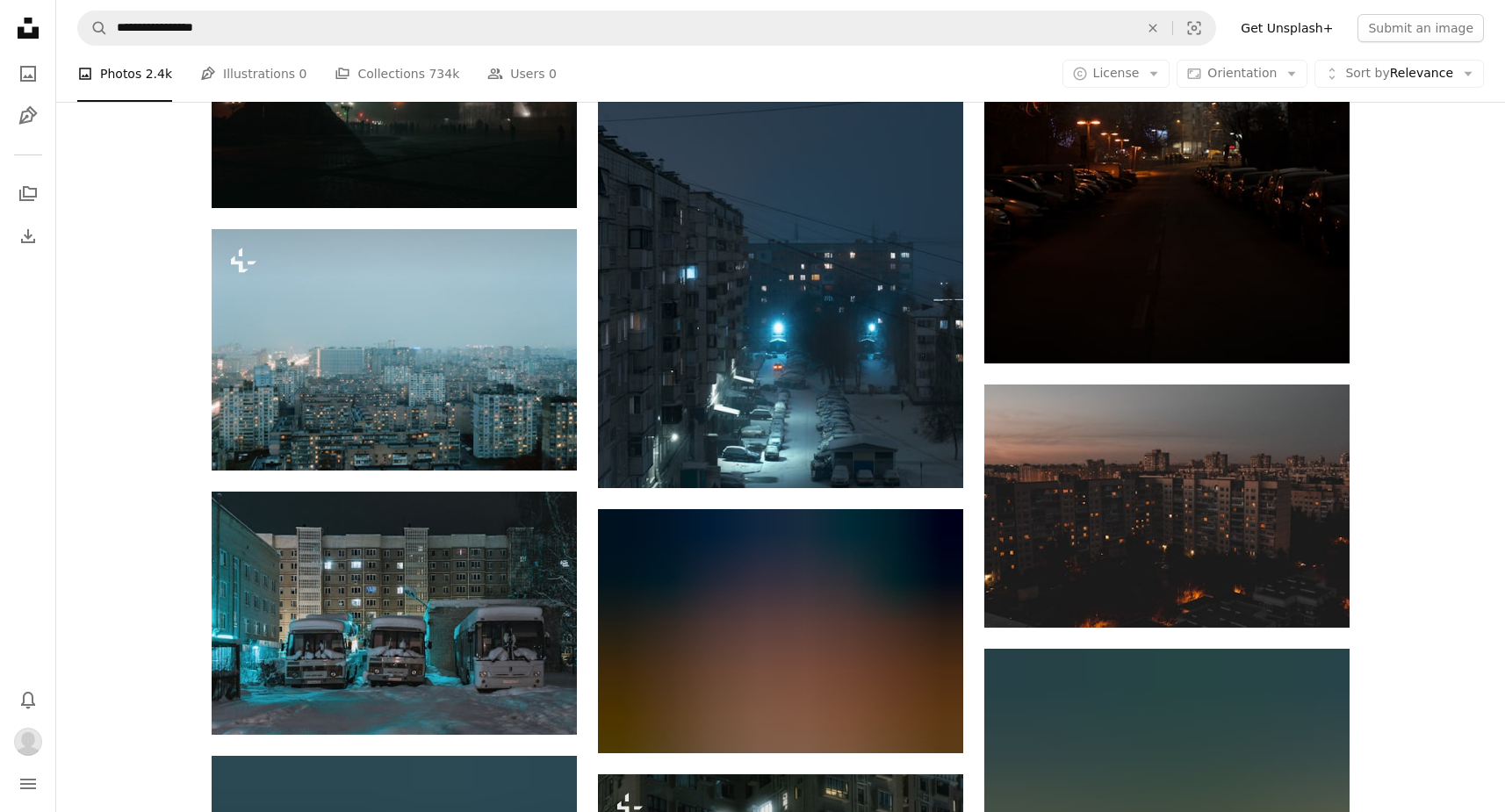
scroll to position [7637, 0]
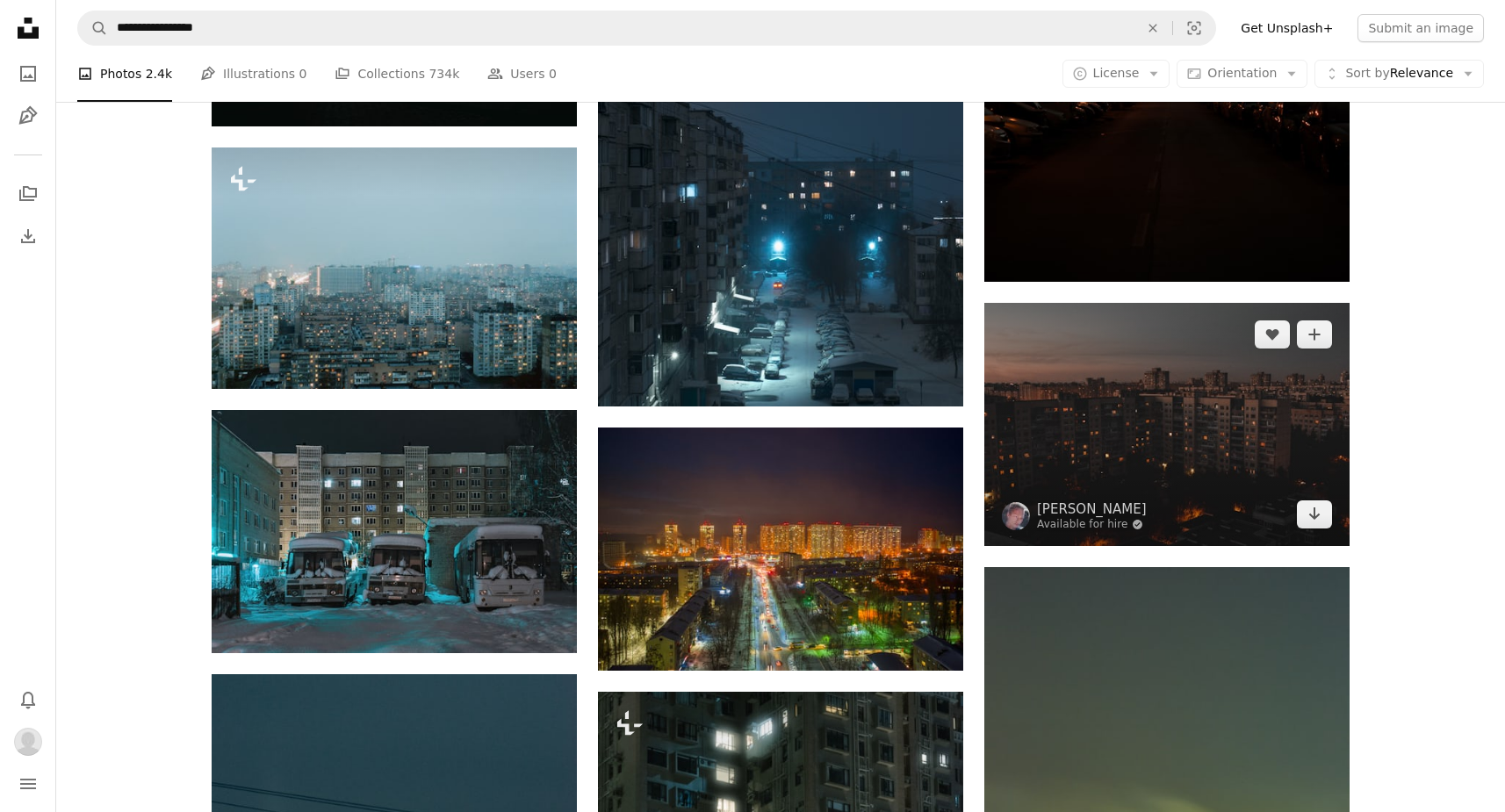
click at [1185, 427] on img at bounding box center [1167, 424] width 365 height 243
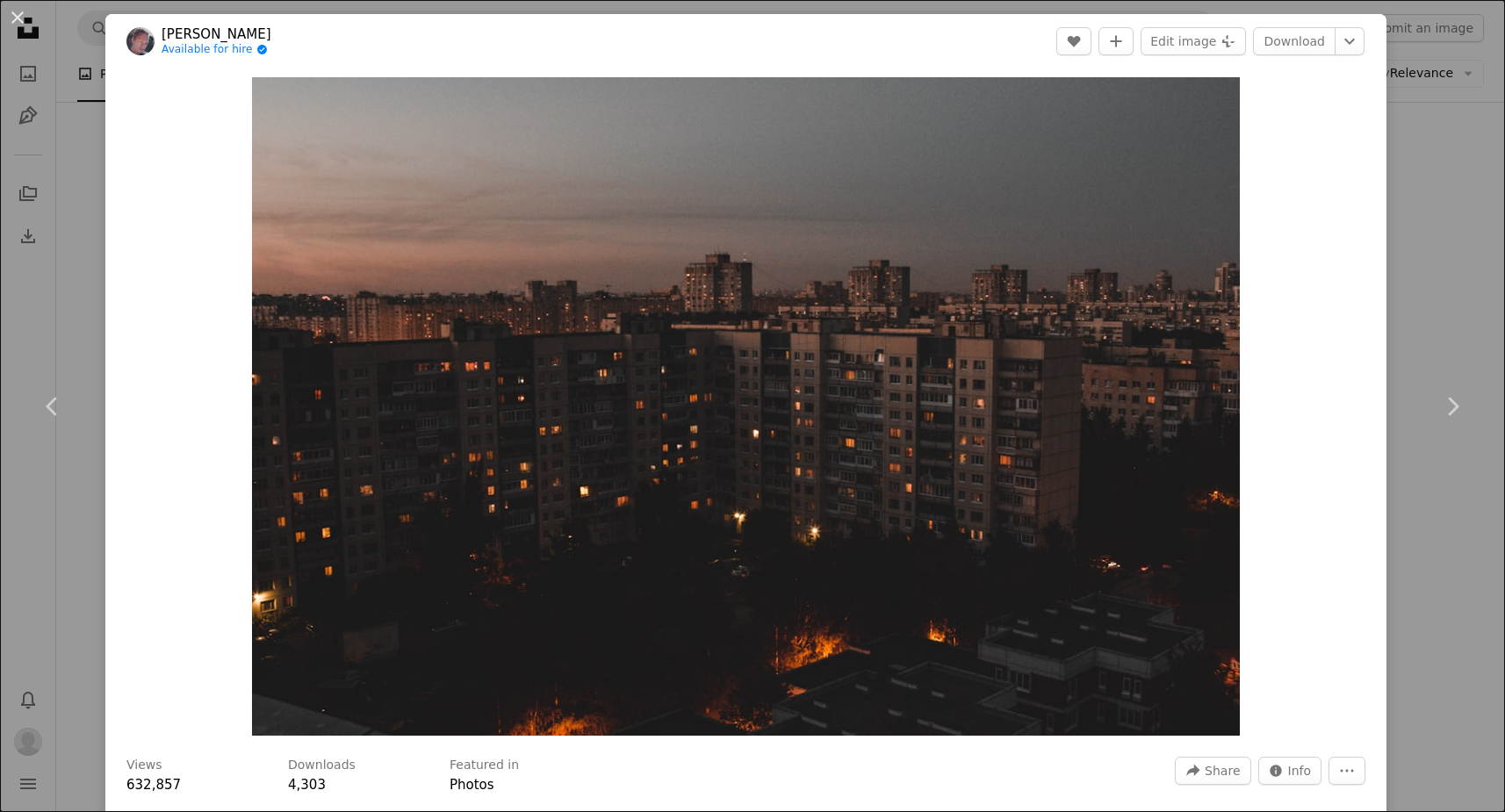
click at [1473, 253] on div "An X shape Chevron left Chevron right [PERSON_NAME] Mirnyy Available for hire A…" at bounding box center [752, 406] width 1505 height 812
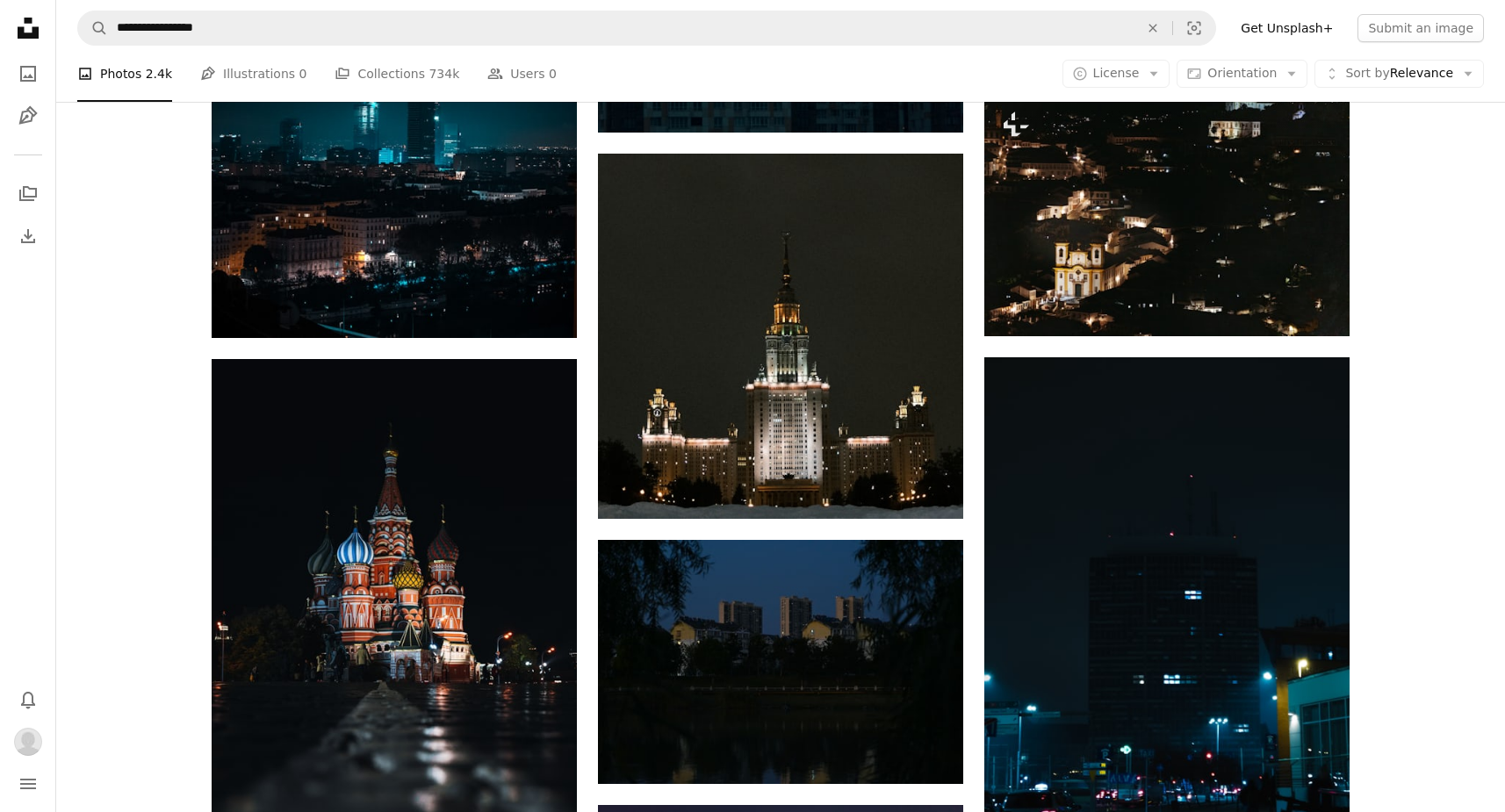
scroll to position [29281, 0]
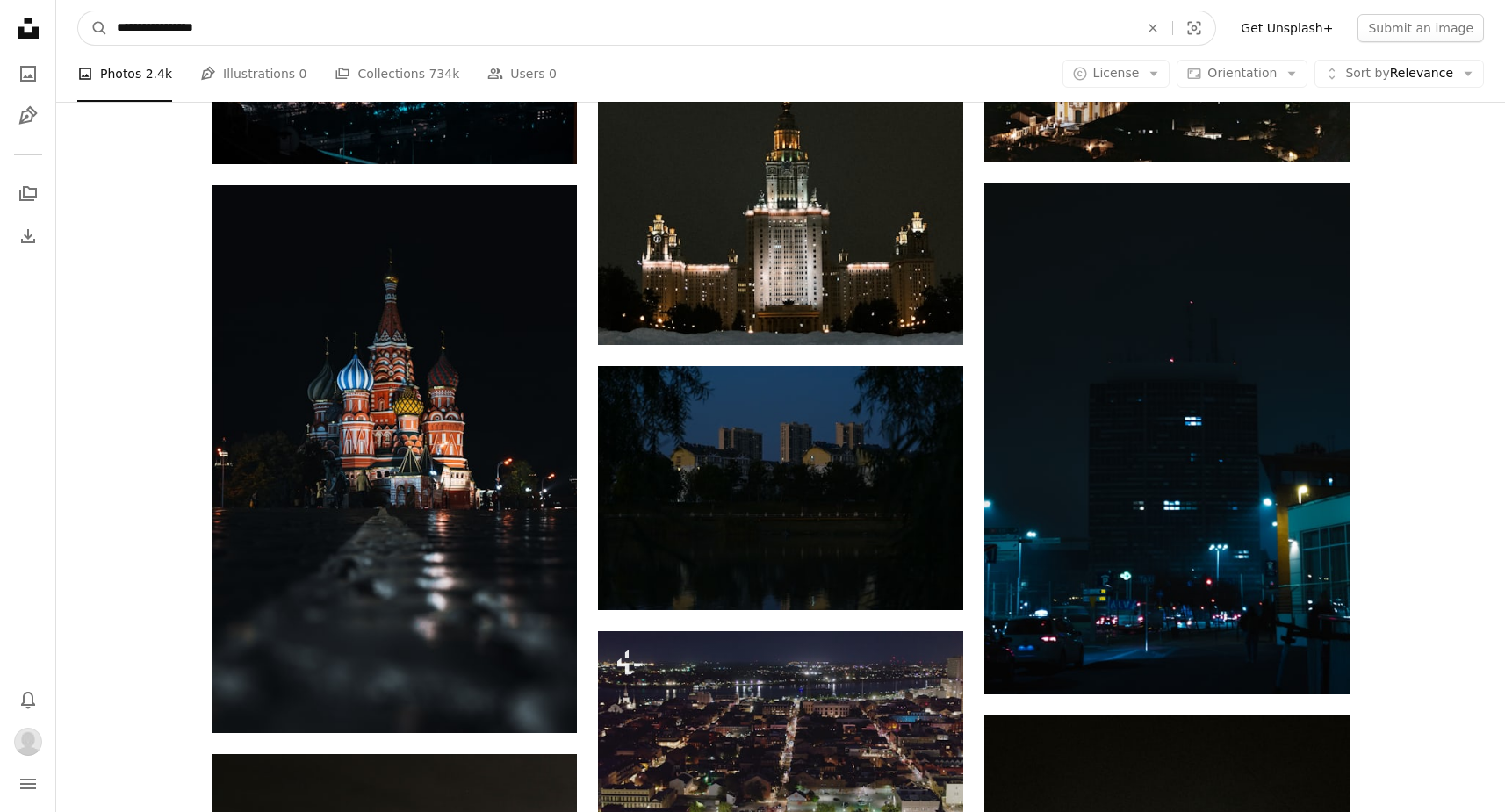
drag, startPoint x: 151, startPoint y: 28, endPoint x: 24, endPoint y: 14, distance: 127.8
type input "**********"
click at [93, 28] on button "A magnifying glass" at bounding box center [93, 28] width 30 height 33
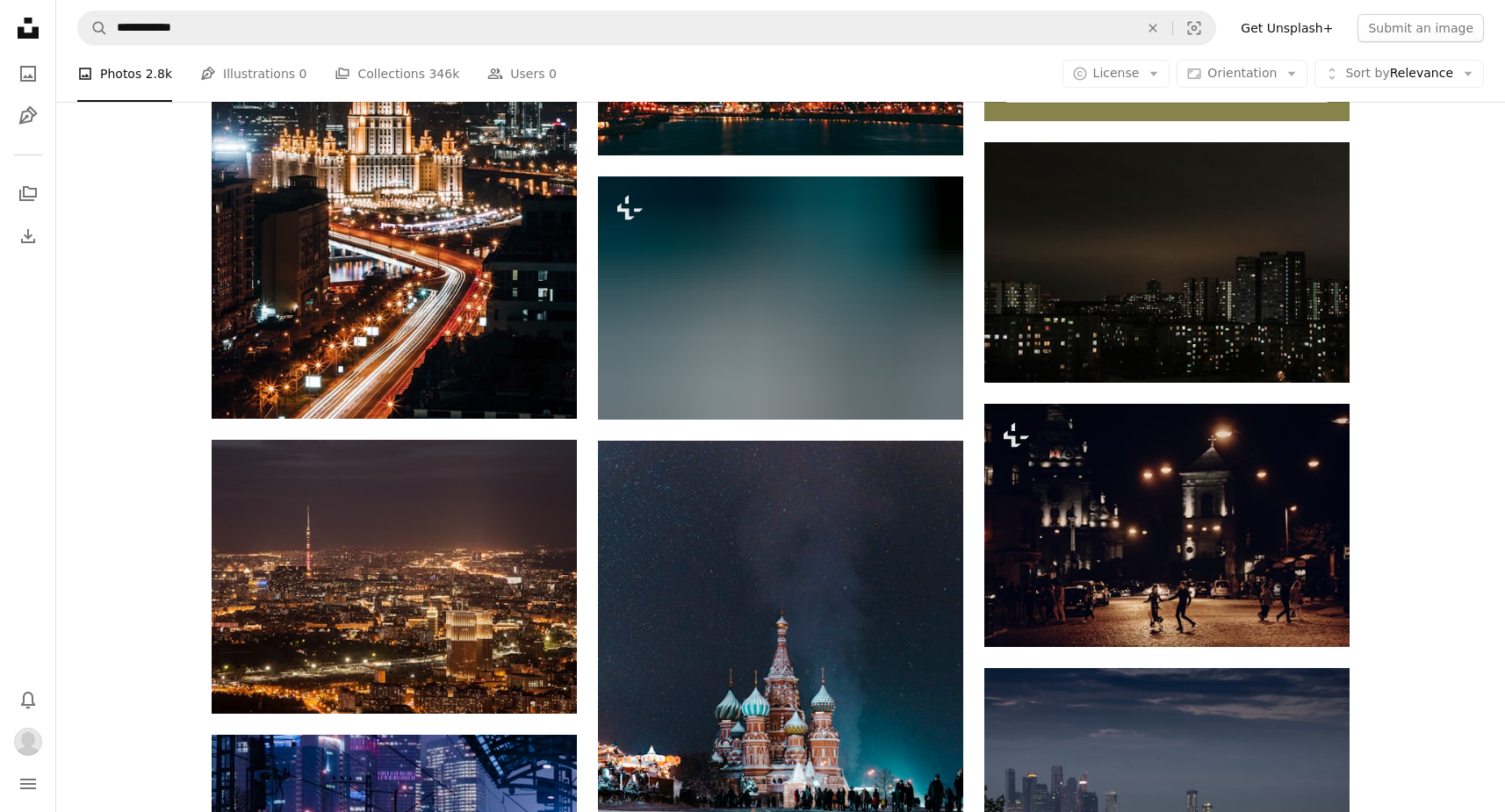
scroll to position [788, 0]
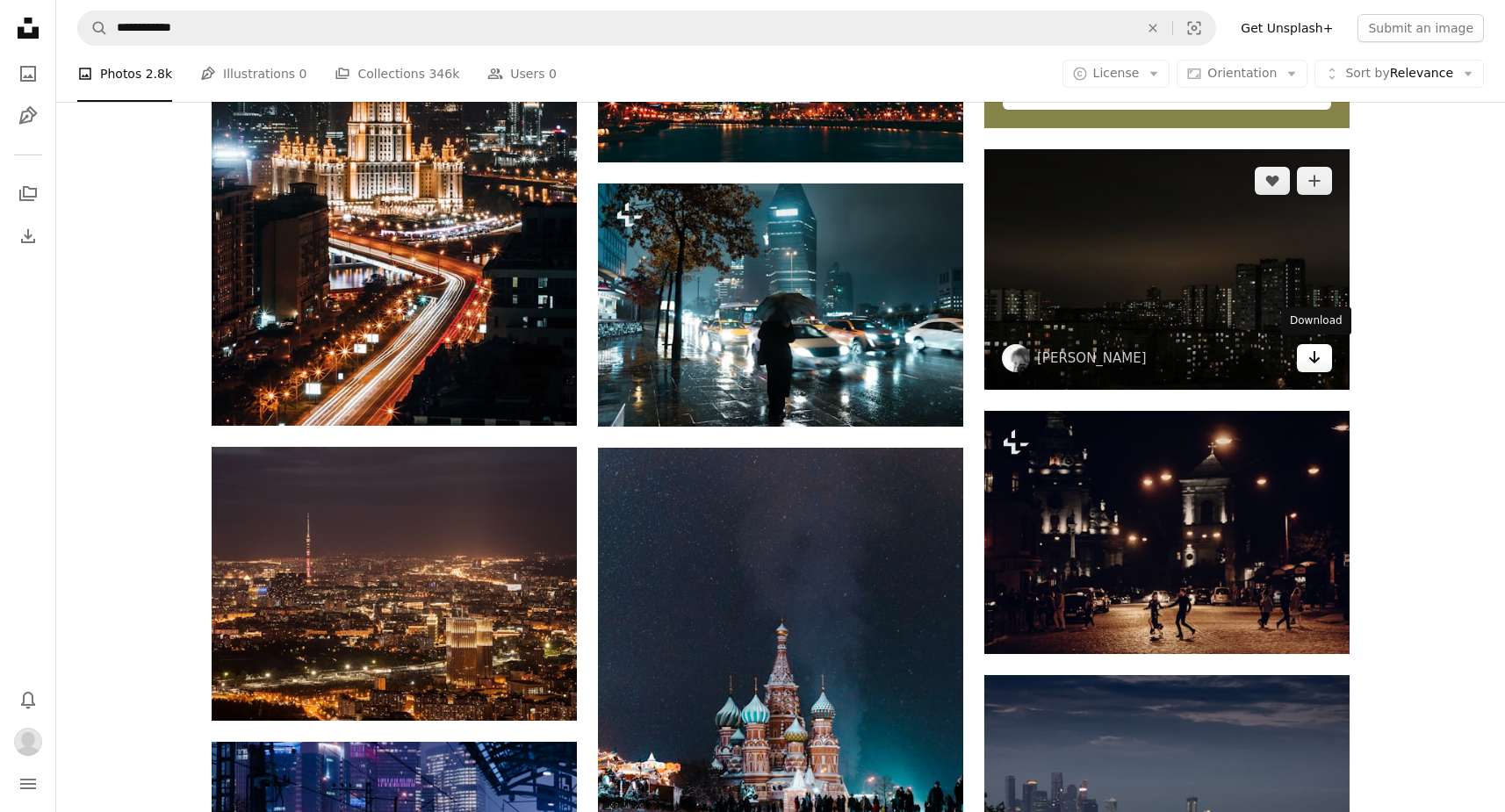
click at [1311, 359] on icon "Arrow pointing down" at bounding box center [1314, 357] width 14 height 21
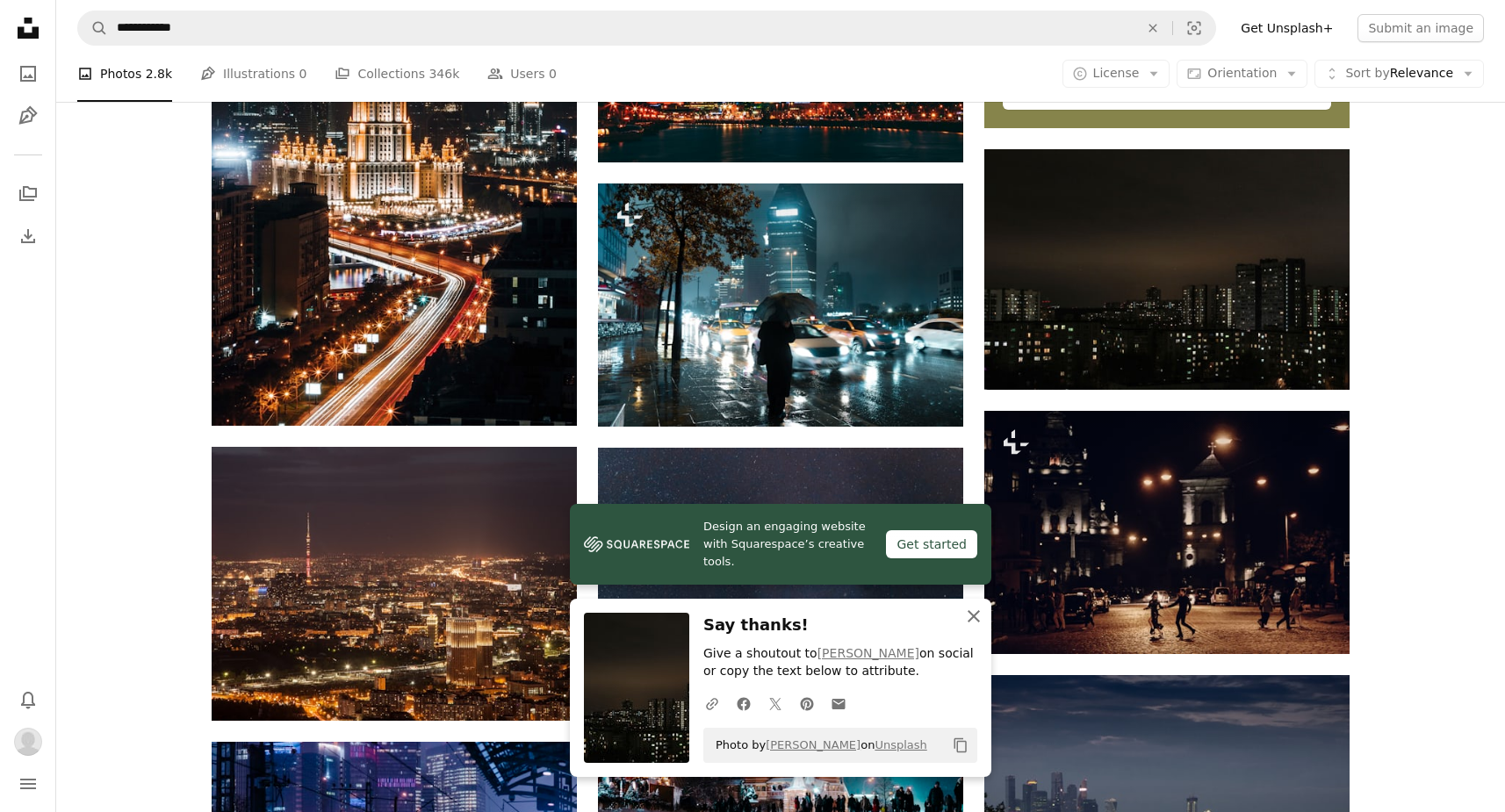
click at [977, 615] on icon "button" at bounding box center [973, 616] width 12 height 12
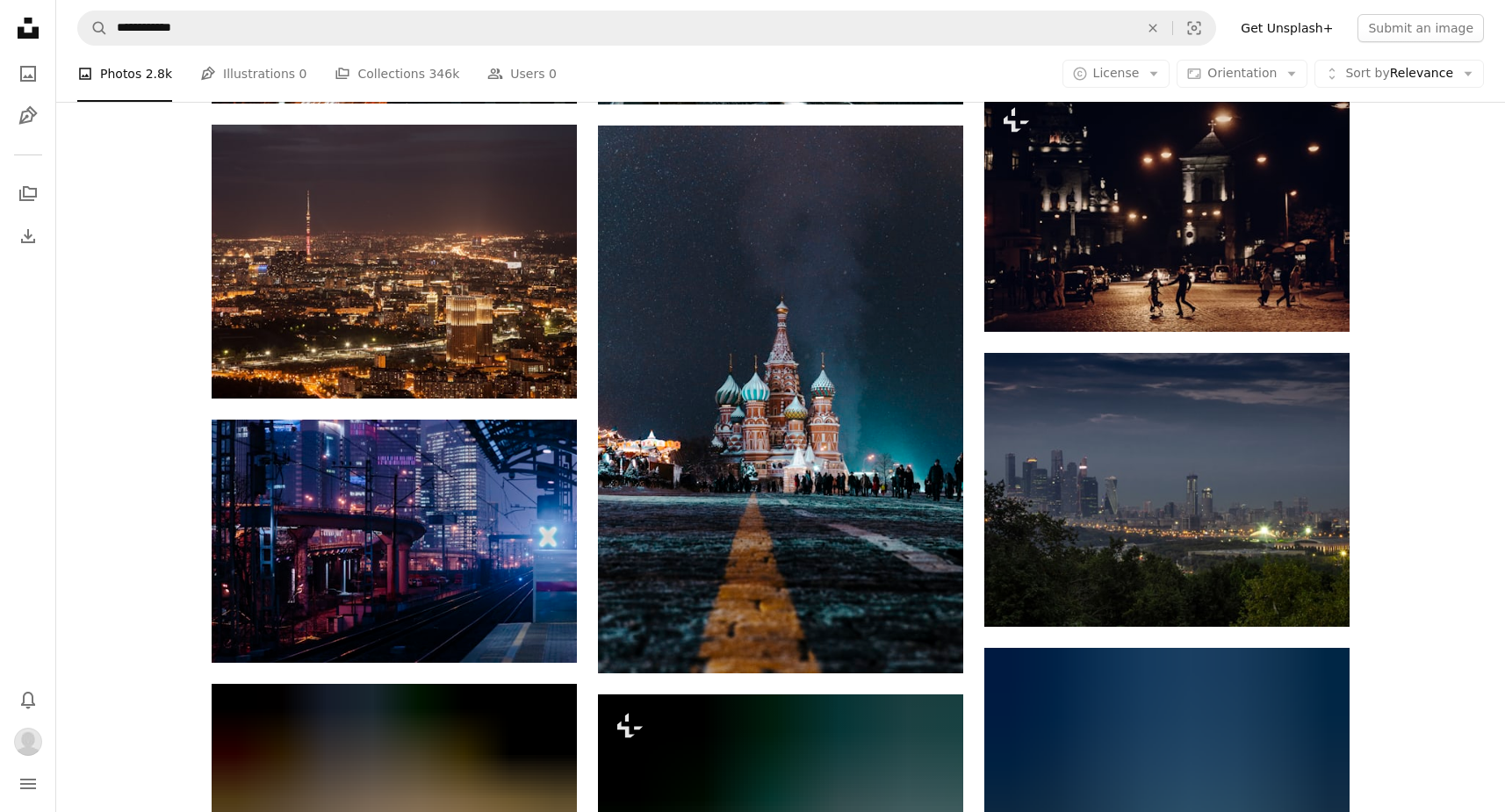
scroll to position [1161, 0]
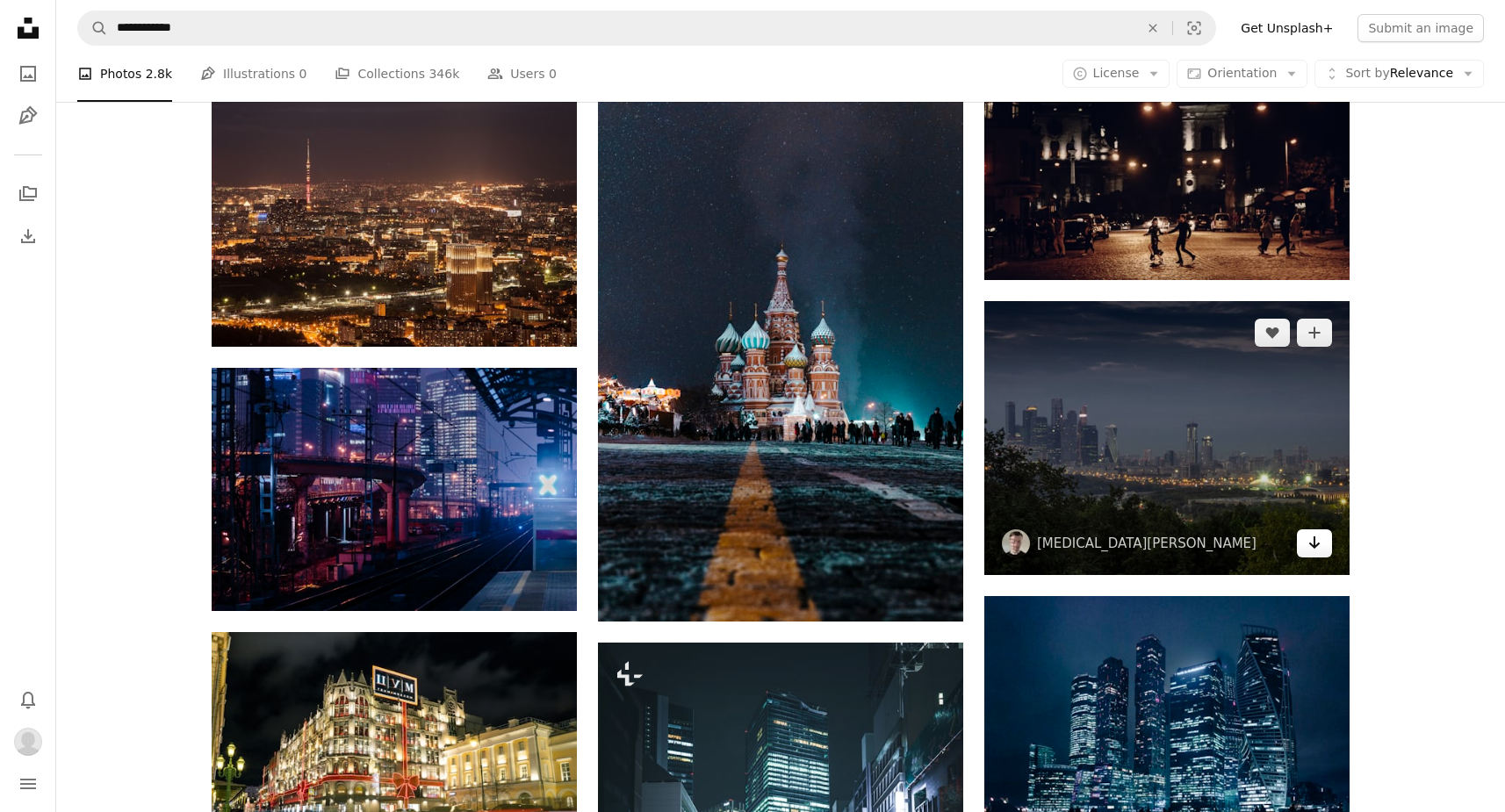
click at [1318, 541] on icon "Download" at bounding box center [1314, 542] width 11 height 12
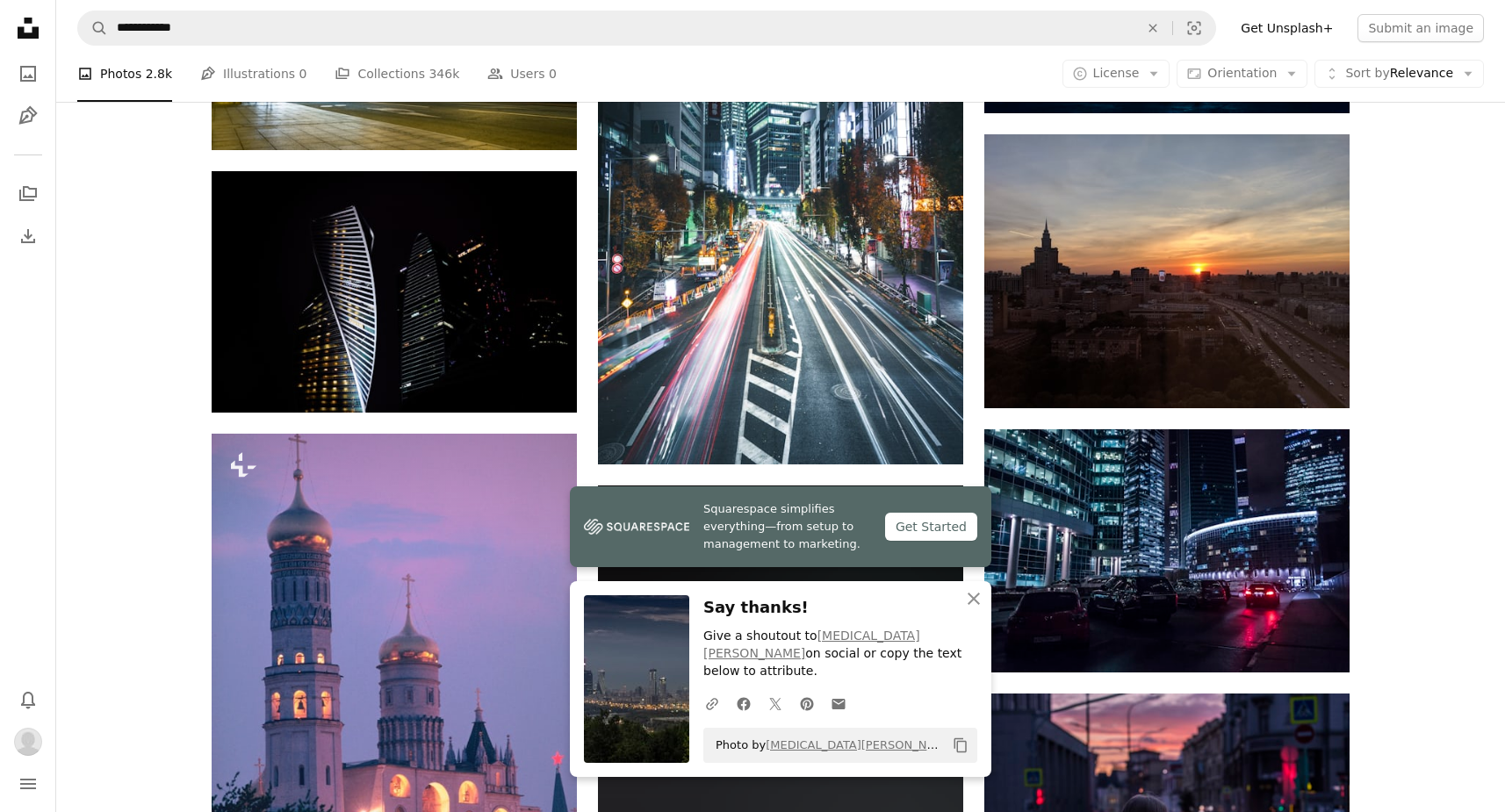
scroll to position [1963, 0]
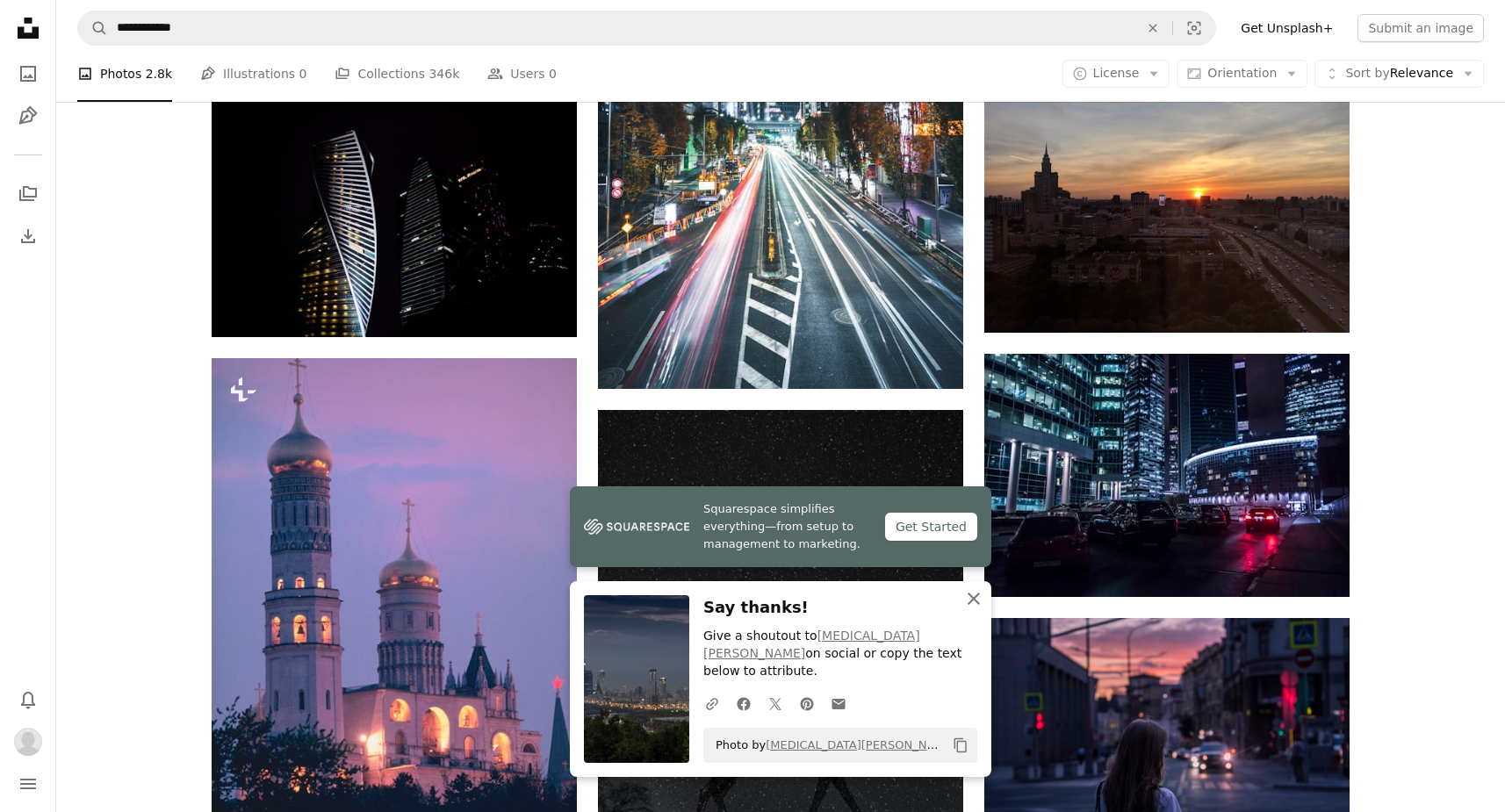
click at [979, 609] on icon "An X shape" at bounding box center [973, 598] width 21 height 21
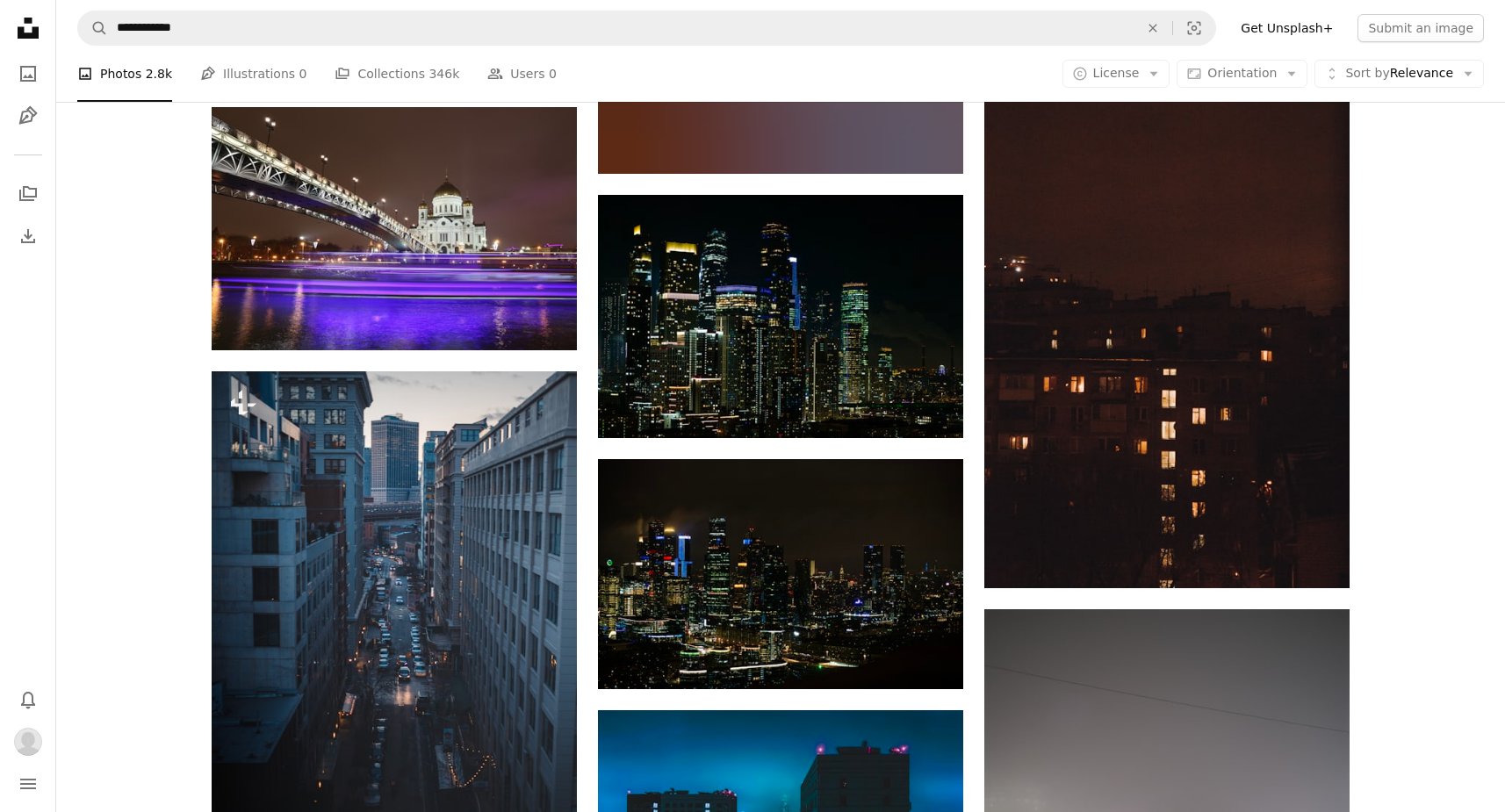
scroll to position [4106, 0]
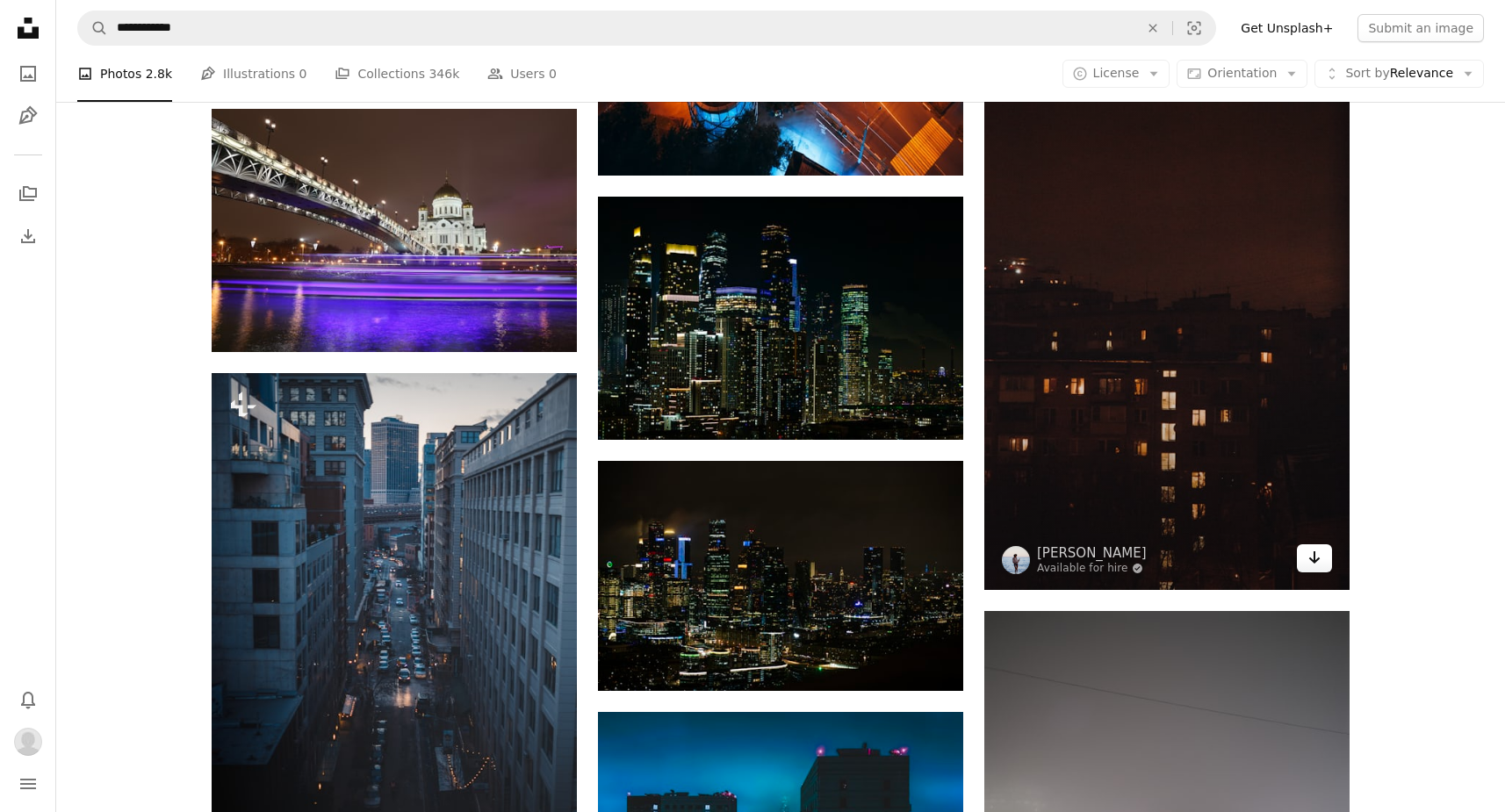
click at [1312, 554] on icon "Arrow pointing down" at bounding box center [1314, 557] width 14 height 21
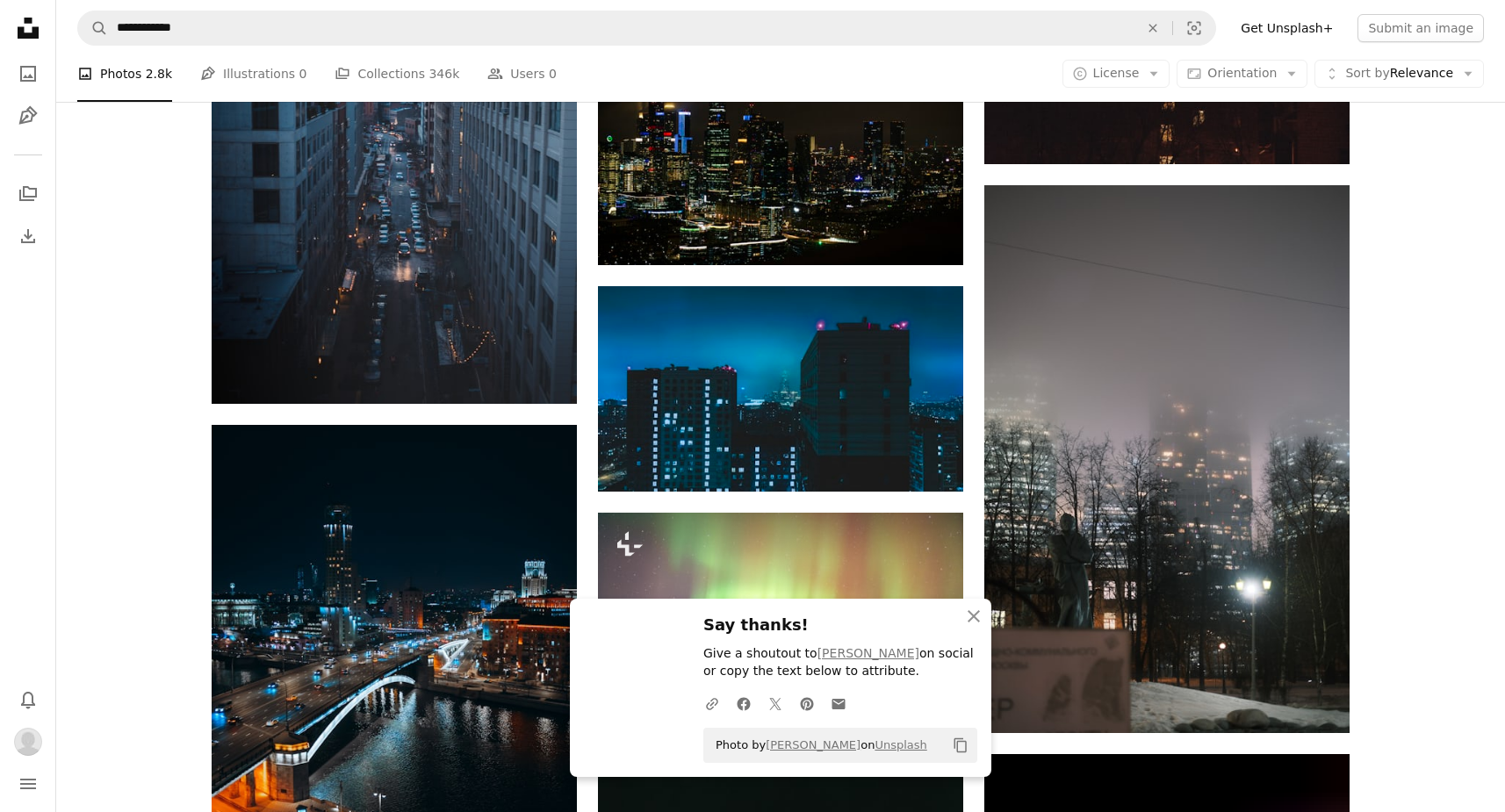
scroll to position [4705, 0]
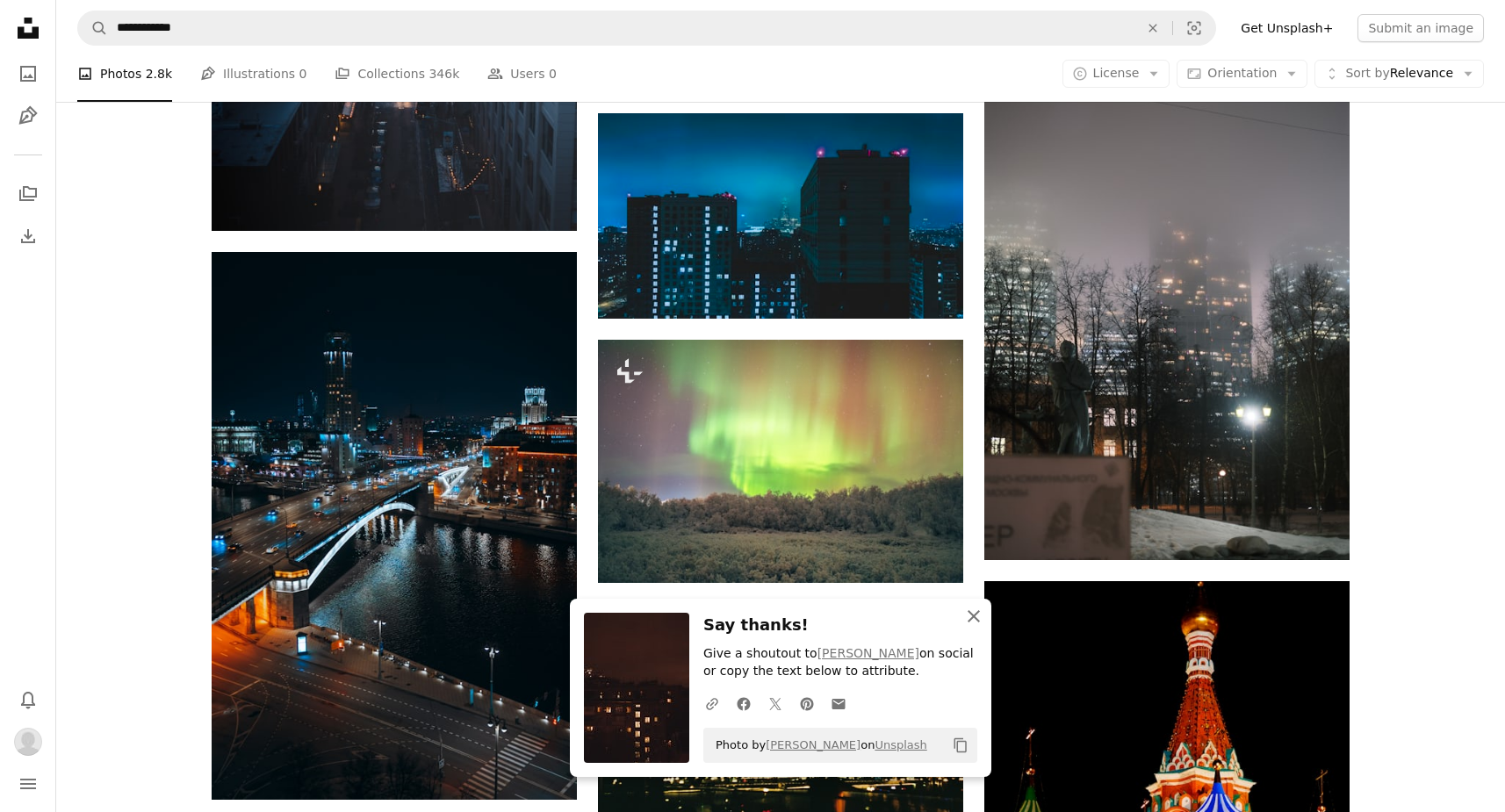
click at [977, 618] on icon "An X shape" at bounding box center [973, 616] width 21 height 21
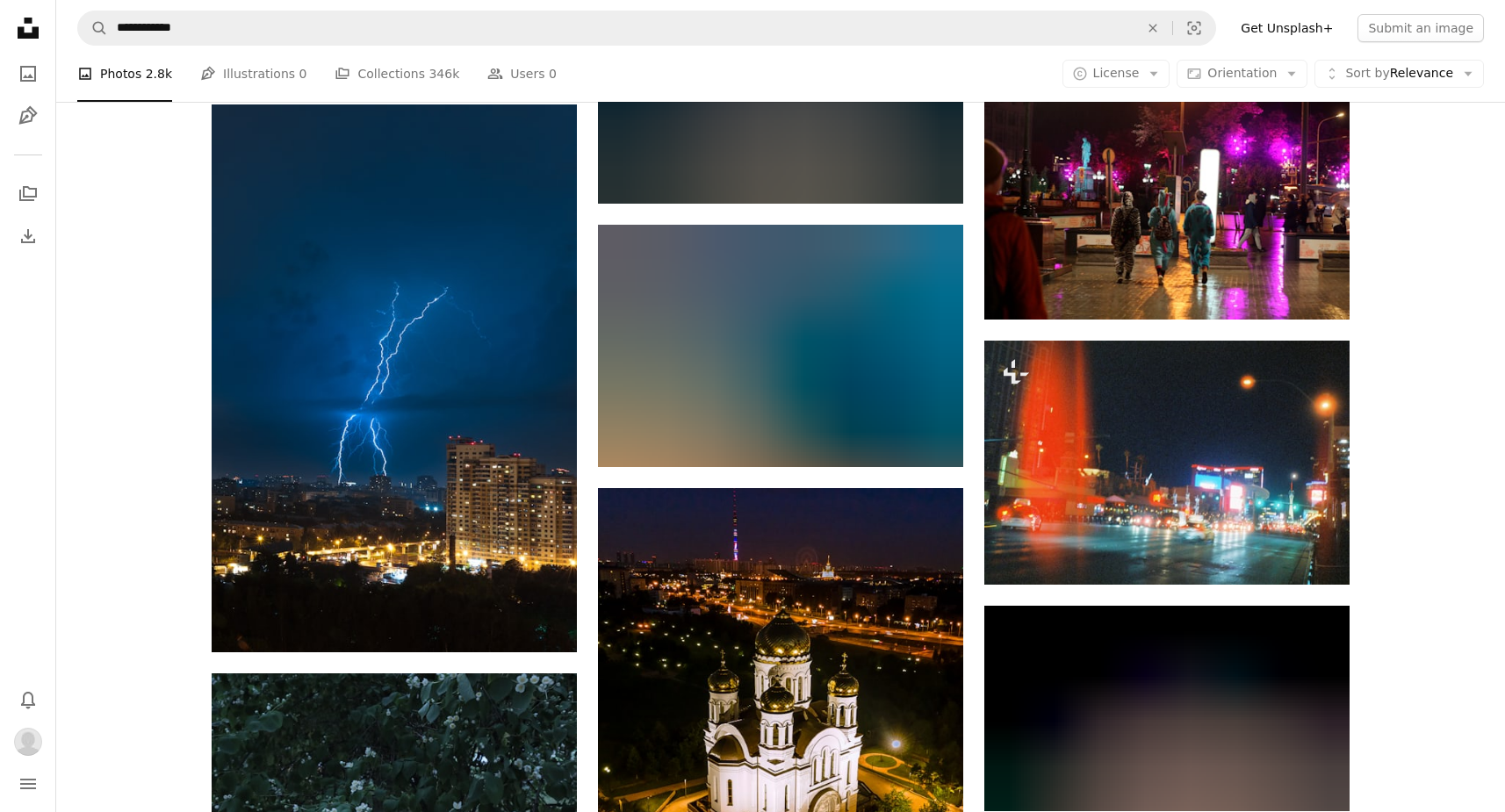
scroll to position [12805, 0]
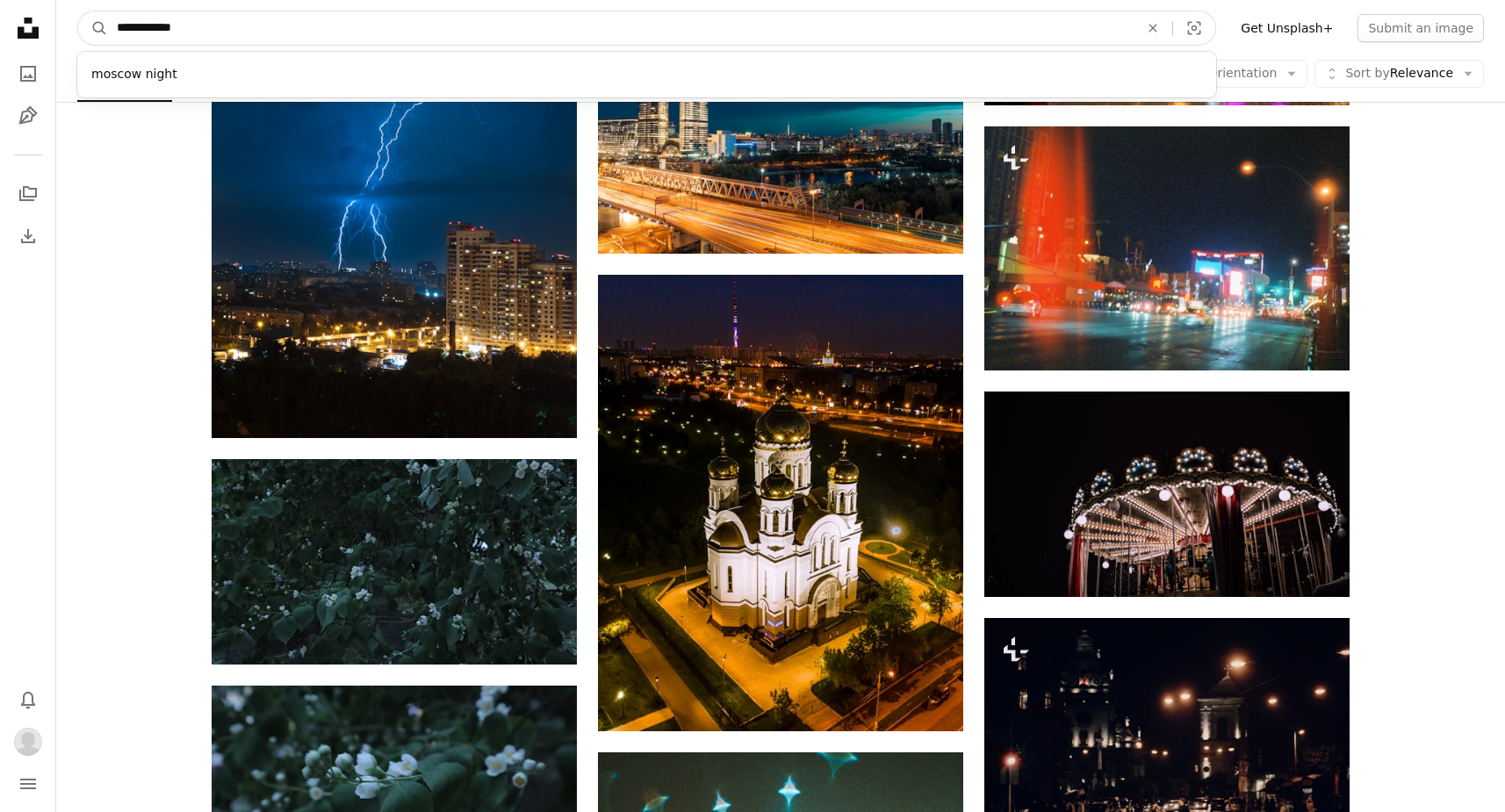
drag, startPoint x: 163, startPoint y: 29, endPoint x: 52, endPoint y: 26, distance: 111.0
type input "**********"
click at [93, 28] on button "A magnifying glass" at bounding box center [93, 28] width 30 height 33
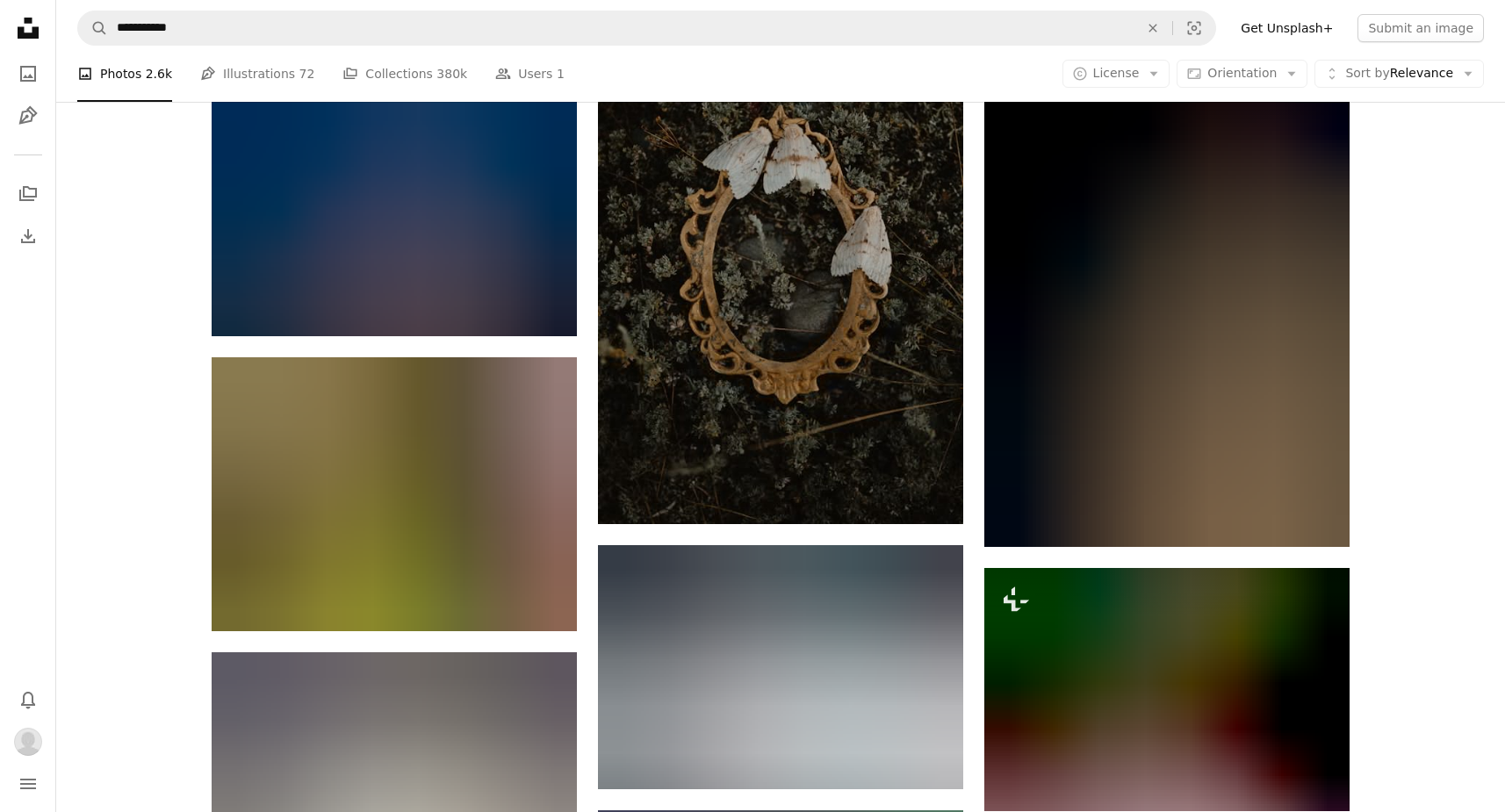
scroll to position [15994, 0]
